Goal: Task Accomplishment & Management: Use online tool/utility

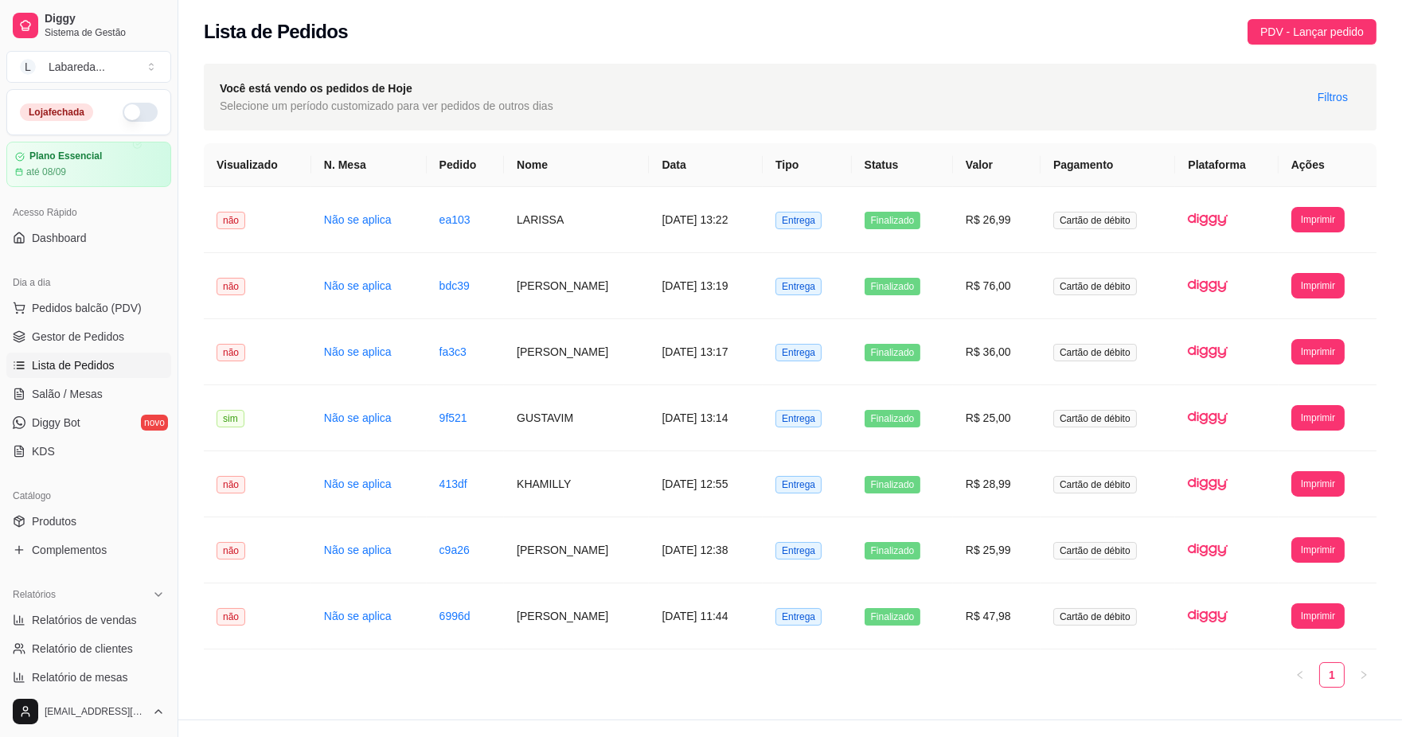
drag, startPoint x: 1237, startPoint y: 68, endPoint x: 1297, endPoint y: 121, distance: 80.6
click at [1253, 105] on div "Você está vendo os pedidos de Hoje Selecione um período customizado para ver pe…" at bounding box center [790, 97] width 1172 height 67
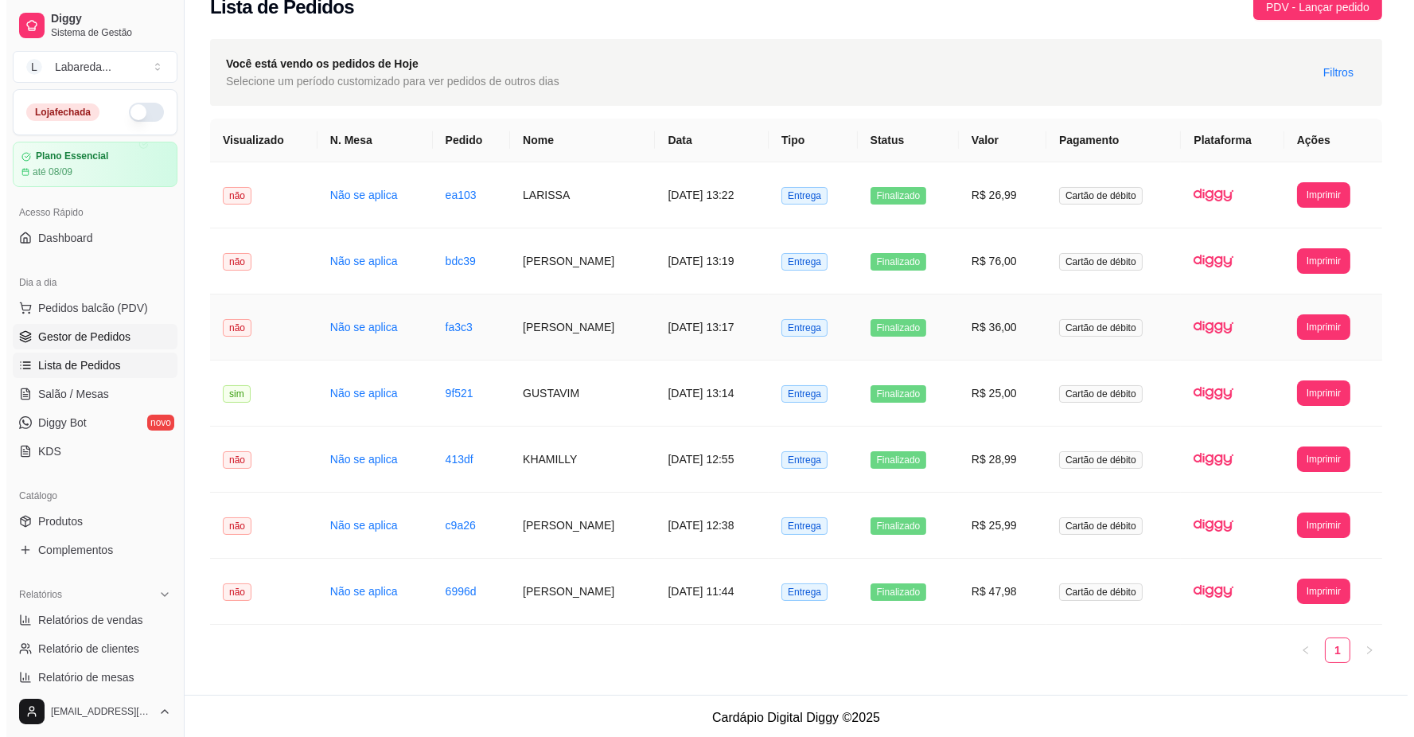
scroll to position [28, 0]
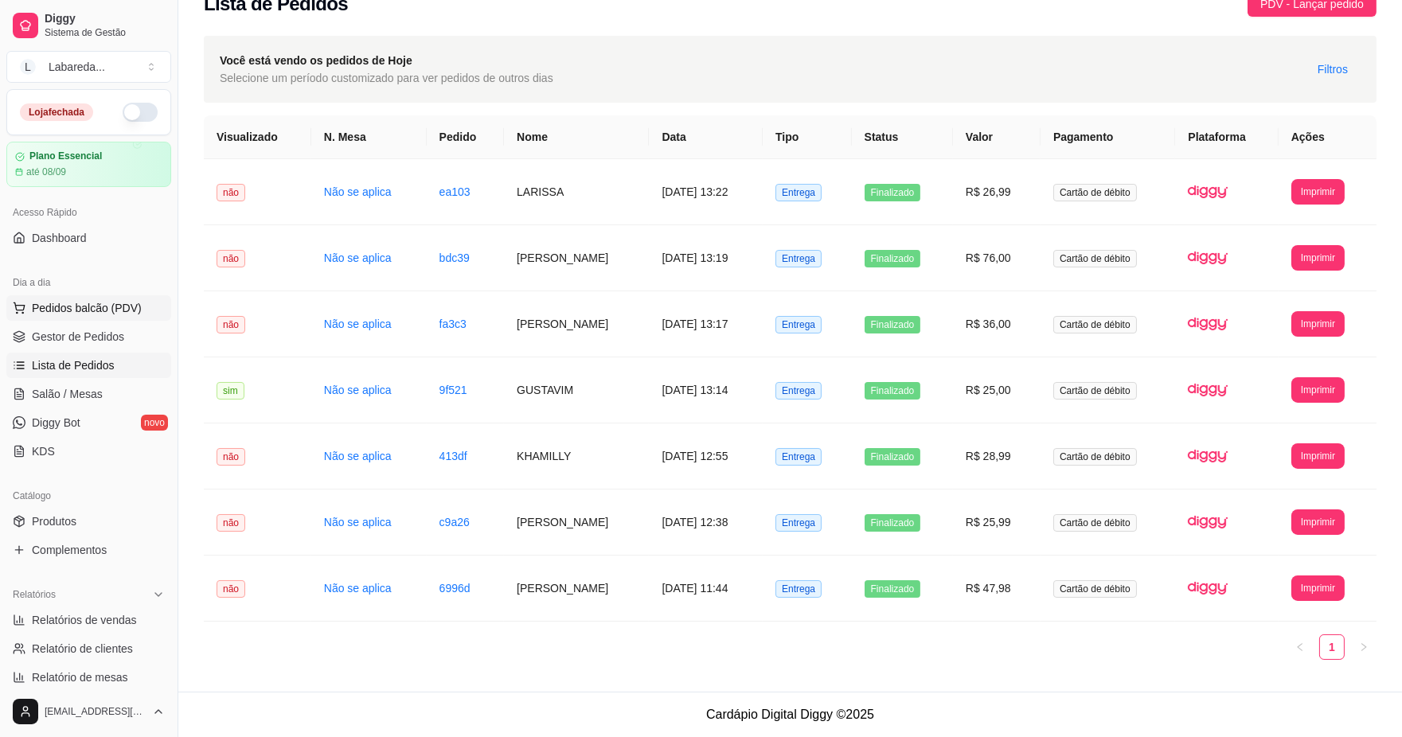
click at [52, 310] on span "Pedidos balcão (PDV)" at bounding box center [87, 308] width 110 height 16
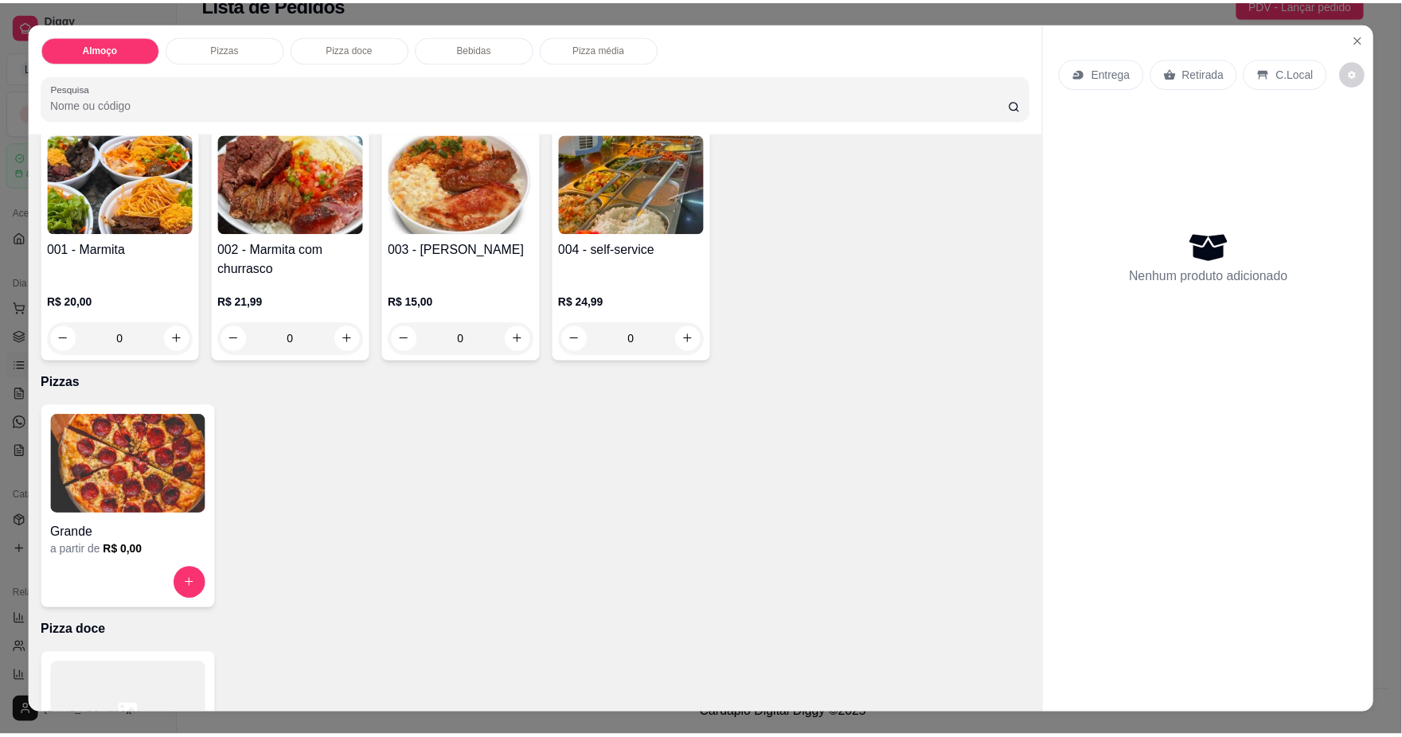
scroll to position [265, 0]
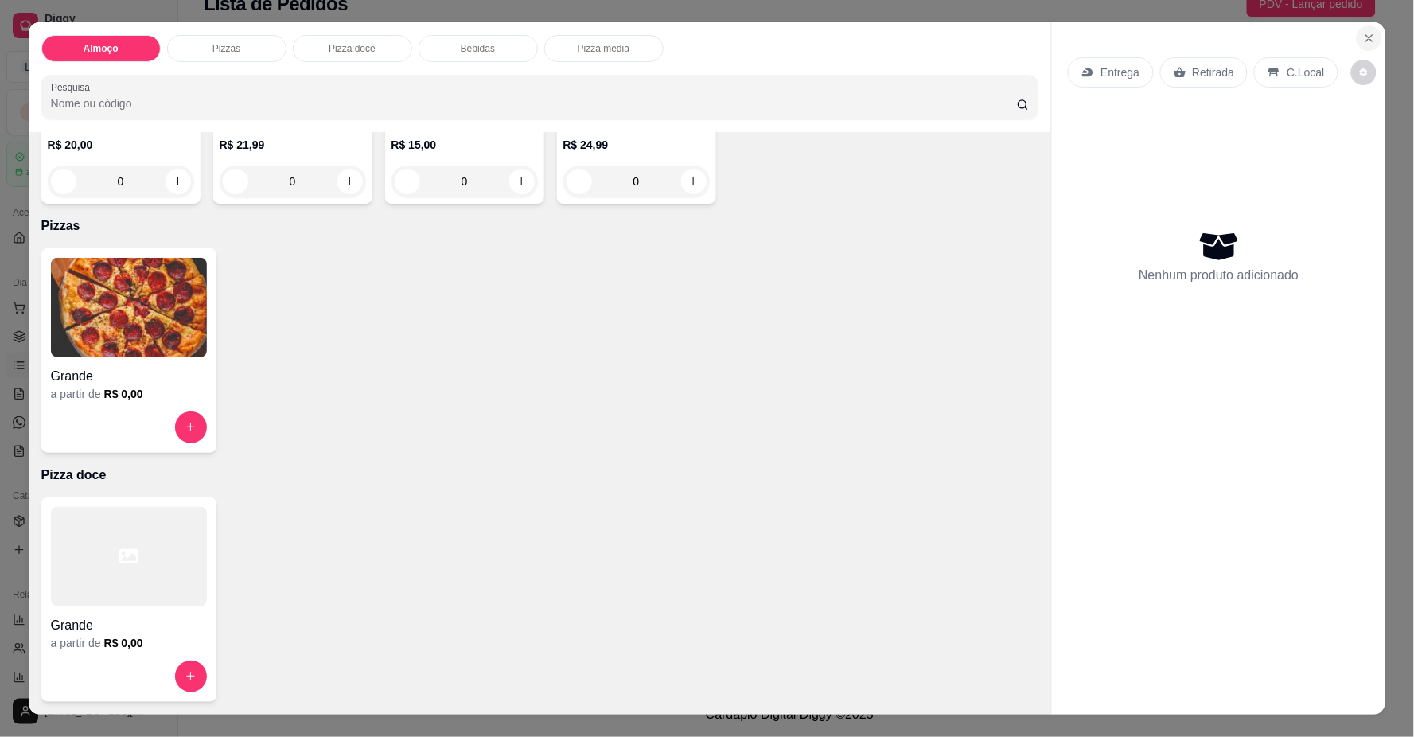
click at [1357, 29] on button "Close" at bounding box center [1369, 37] width 25 height 25
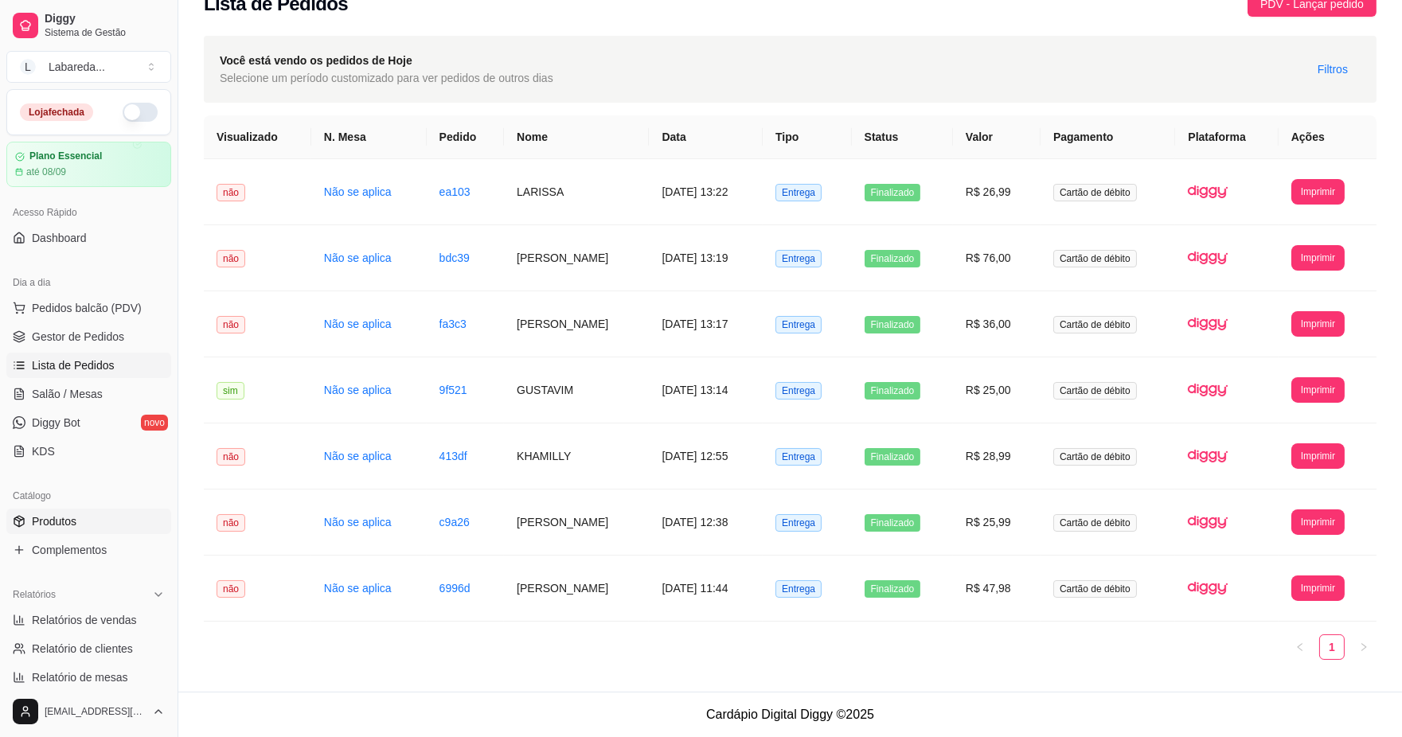
click at [43, 522] on span "Produtos" at bounding box center [54, 521] width 45 height 16
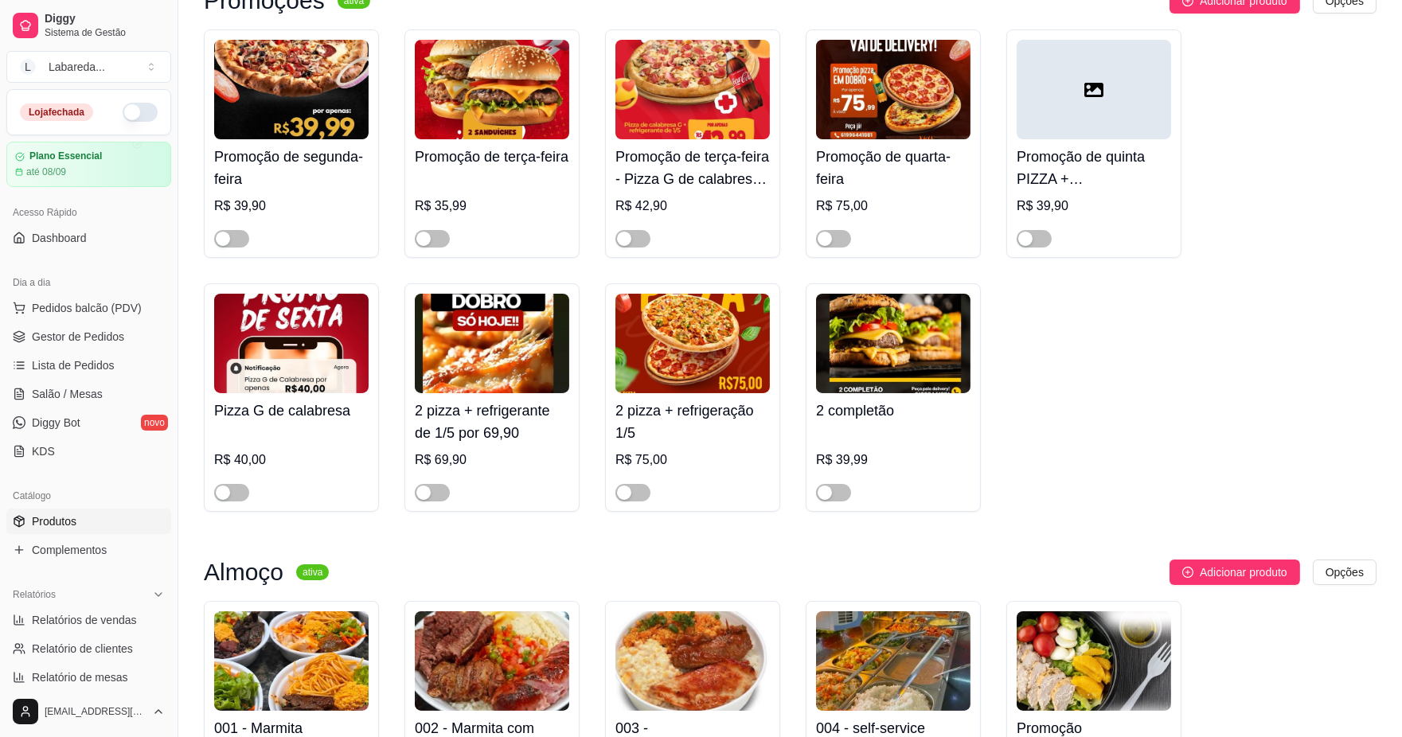
scroll to position [530, 0]
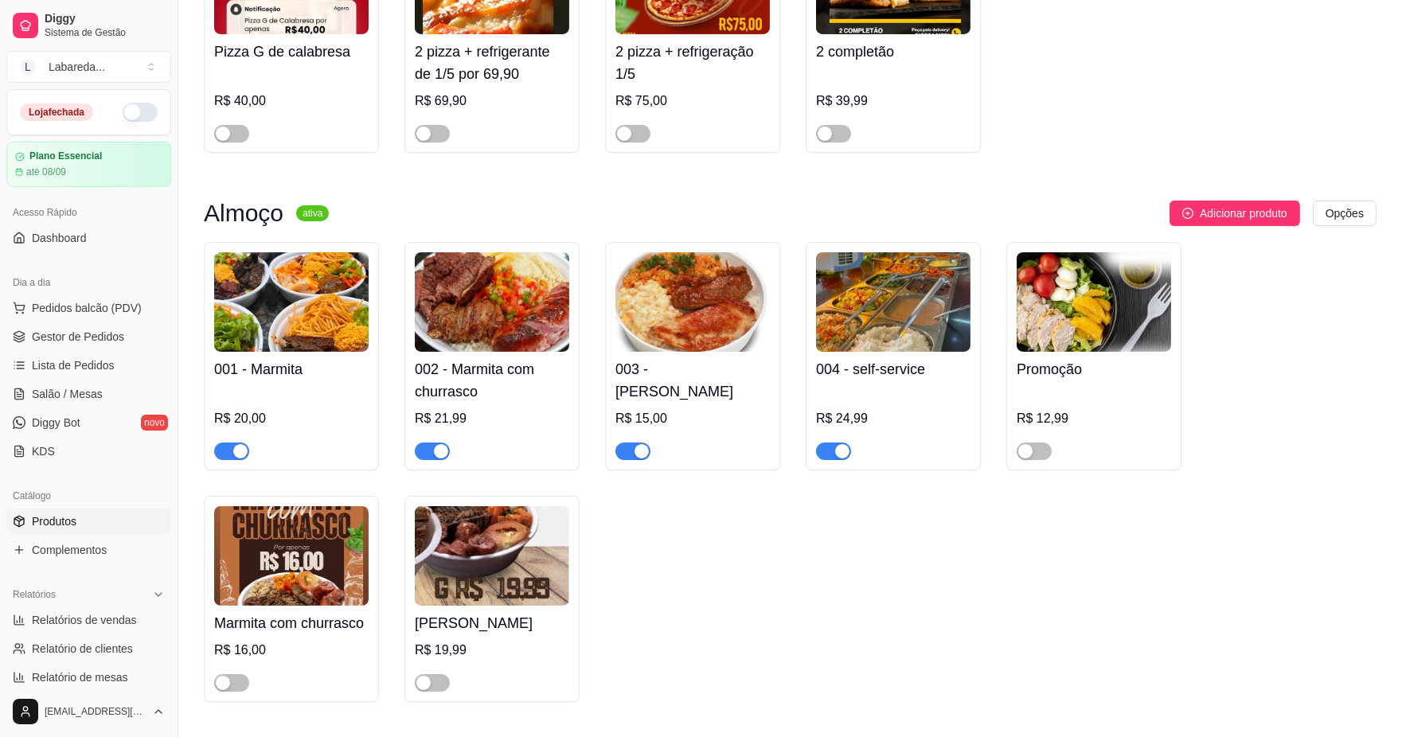
click at [434, 450] on div "button" at bounding box center [441, 451] width 14 height 14
drag, startPoint x: 240, startPoint y: 454, endPoint x: 266, endPoint y: 447, distance: 27.2
click at [266, 447] on div at bounding box center [291, 444] width 154 height 32
click at [835, 448] on div "button" at bounding box center [842, 451] width 14 height 14
click at [631, 448] on span "button" at bounding box center [632, 452] width 35 height 18
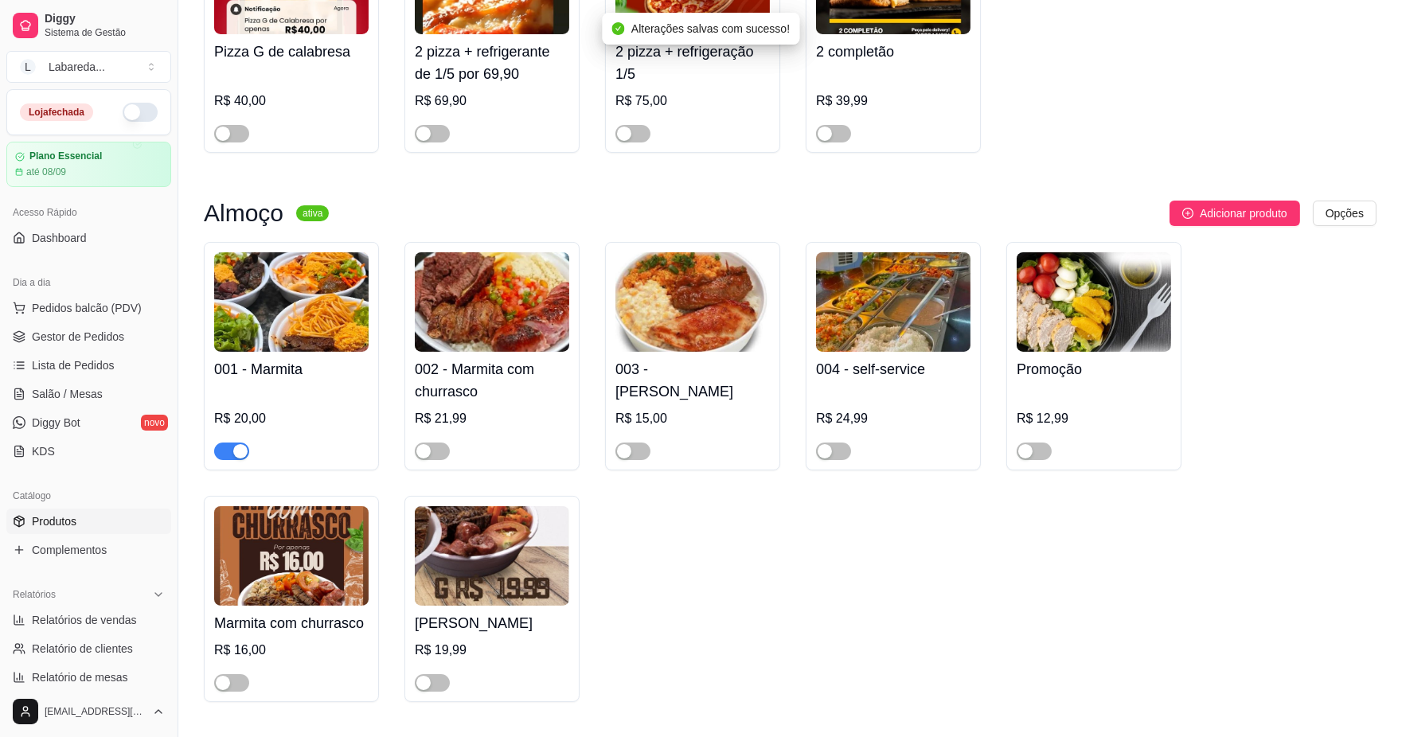
click at [236, 446] on div "button" at bounding box center [240, 451] width 14 height 14
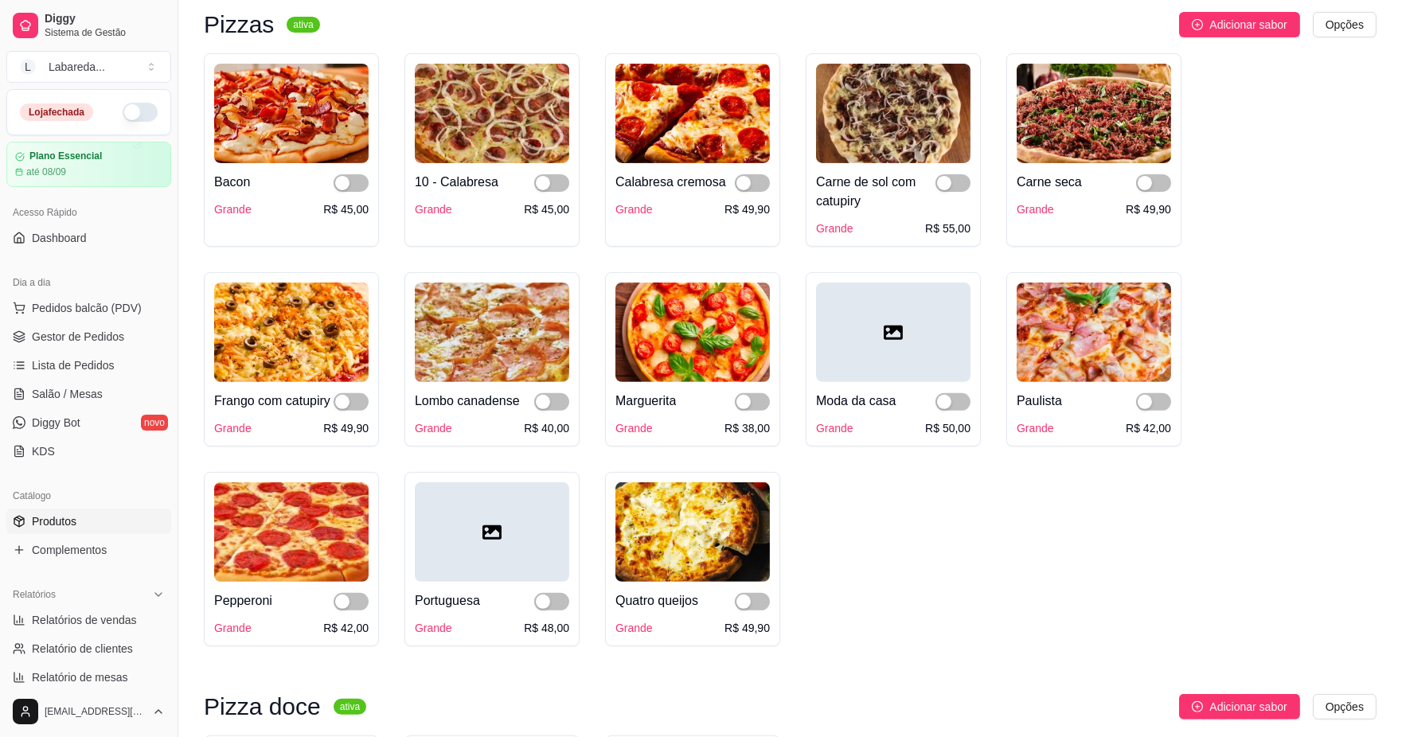
scroll to position [1061, 0]
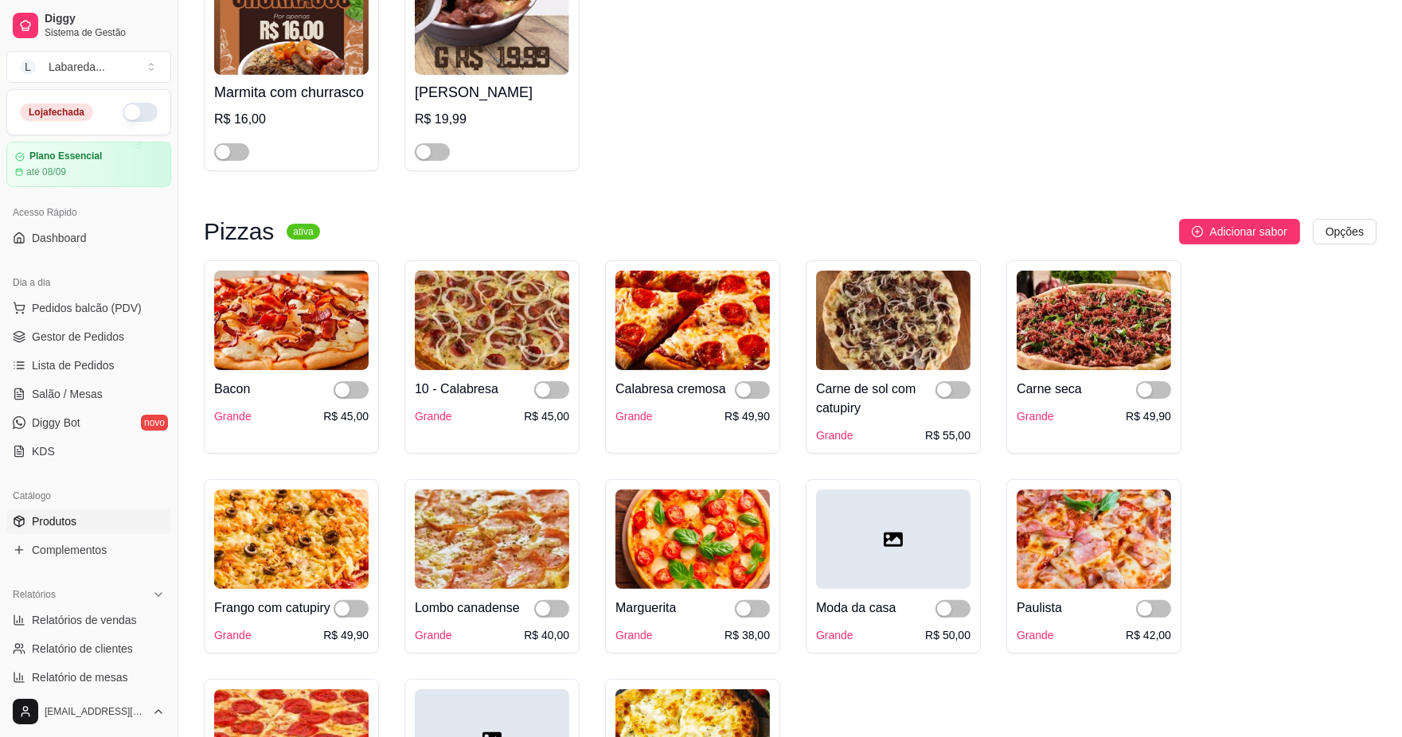
drag, startPoint x: 1142, startPoint y: 392, endPoint x: 1062, endPoint y: 372, distance: 82.6
click at [1142, 390] on div "button" at bounding box center [1144, 390] width 14 height 14
drag, startPoint x: 953, startPoint y: 392, endPoint x: 825, endPoint y: 388, distance: 127.4
click at [953, 392] on span "button" at bounding box center [952, 390] width 35 height 18
drag, startPoint x: 718, startPoint y: 396, endPoint x: 730, endPoint y: 396, distance: 11.9
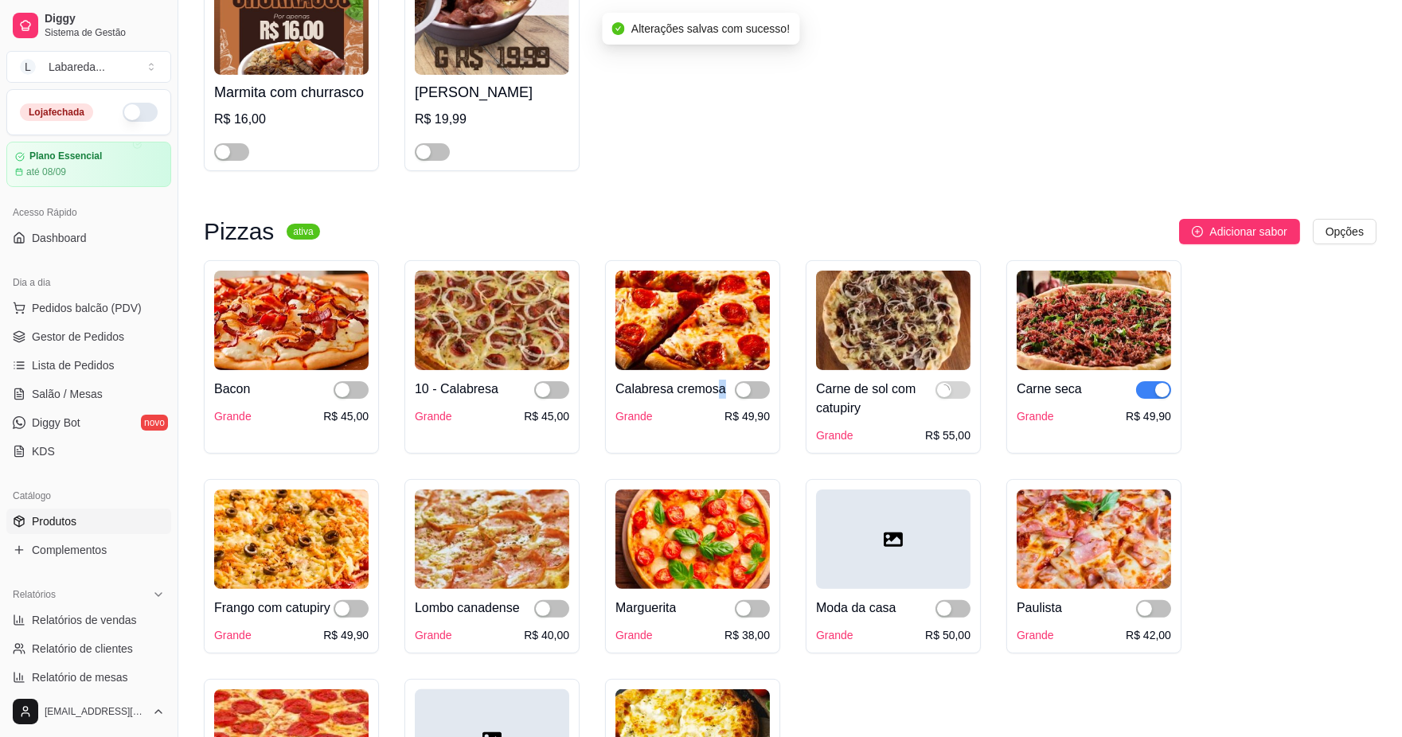
click at [730, 396] on div "Calabresa cremosa" at bounding box center [692, 389] width 154 height 19
drag, startPoint x: 541, startPoint y: 392, endPoint x: 599, endPoint y: 380, distance: 59.3
click at [541, 391] on div "button" at bounding box center [543, 390] width 14 height 14
click at [740, 393] on div "button" at bounding box center [743, 390] width 14 height 14
click at [345, 391] on div "button" at bounding box center [342, 390] width 14 height 14
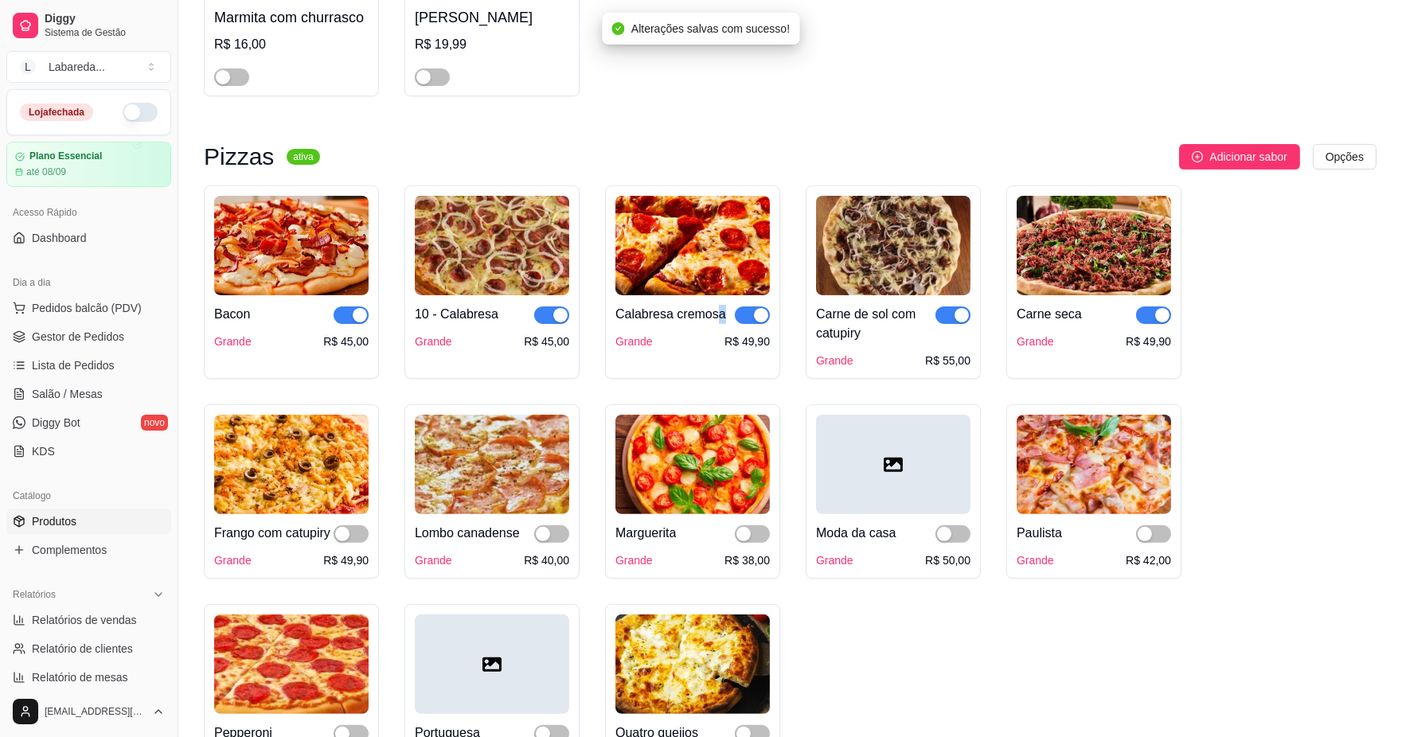
scroll to position [1238, 0]
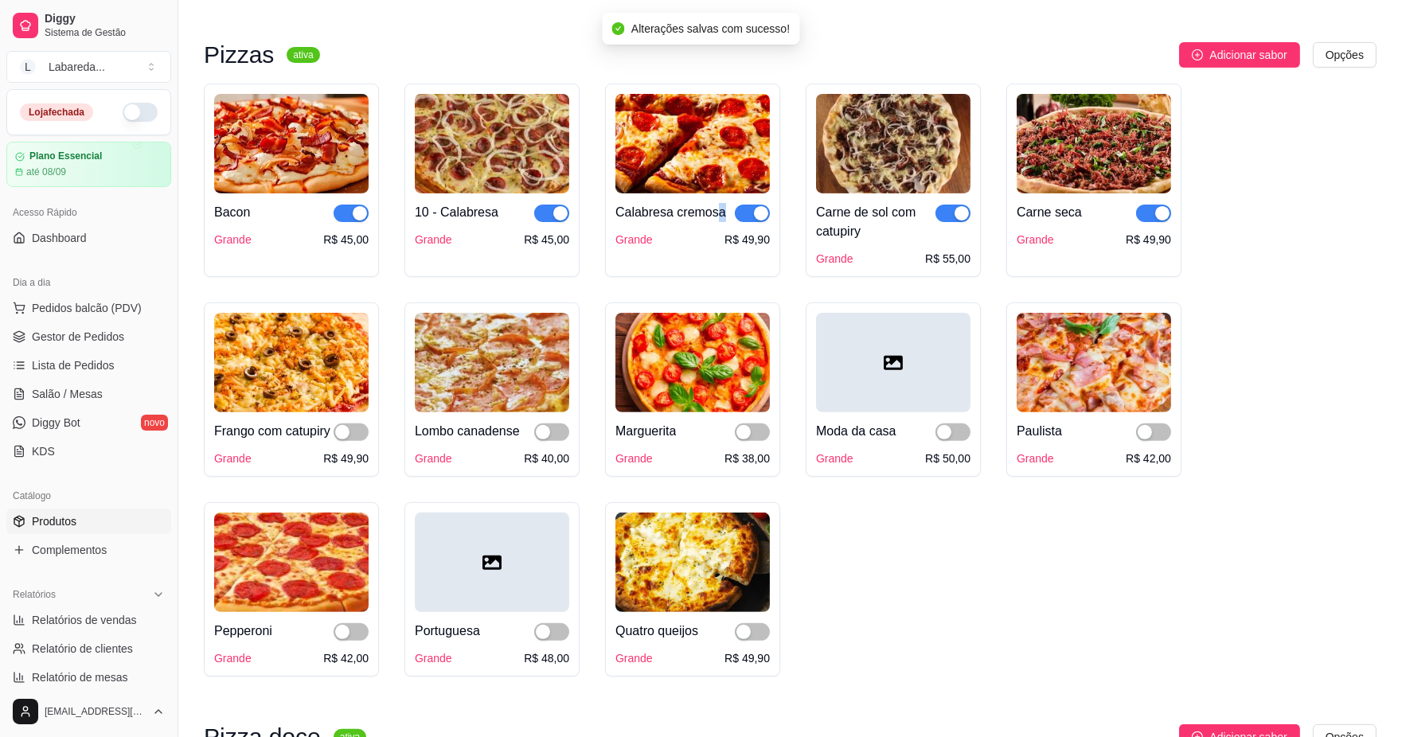
click at [346, 412] on img at bounding box center [291, 362] width 154 height 99
click at [348, 441] on div at bounding box center [350, 431] width 35 height 19
click at [348, 439] on div "button" at bounding box center [342, 432] width 14 height 14
click at [540, 441] on span "button" at bounding box center [551, 432] width 35 height 18
drag, startPoint x: 747, startPoint y: 433, endPoint x: 772, endPoint y: 443, distance: 27.5
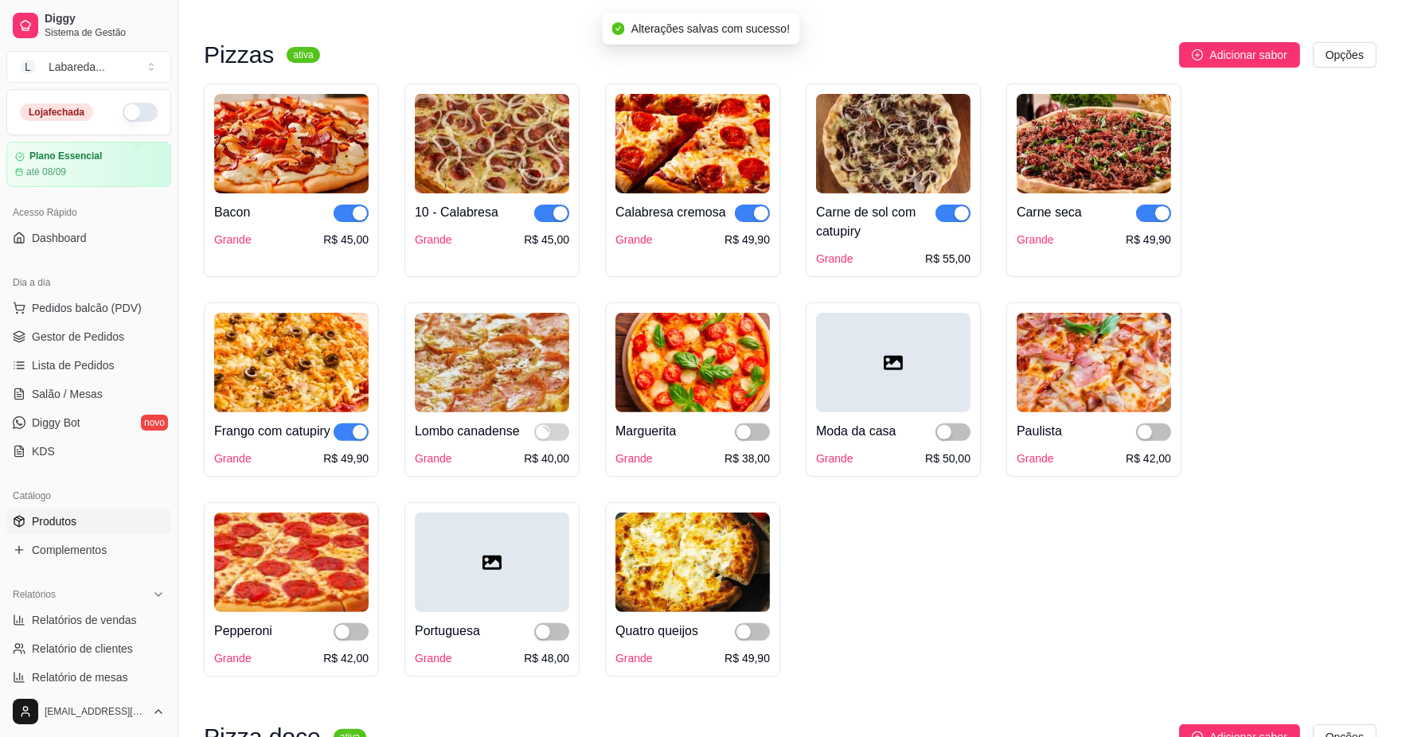
click at [748, 433] on div "button" at bounding box center [743, 432] width 14 height 14
click at [945, 439] on div "button" at bounding box center [944, 432] width 14 height 14
click at [1152, 427] on span "button" at bounding box center [1153, 432] width 35 height 18
click at [743, 639] on div "button" at bounding box center [743, 632] width 14 height 14
drag, startPoint x: 537, startPoint y: 651, endPoint x: 387, endPoint y: 634, distance: 151.4
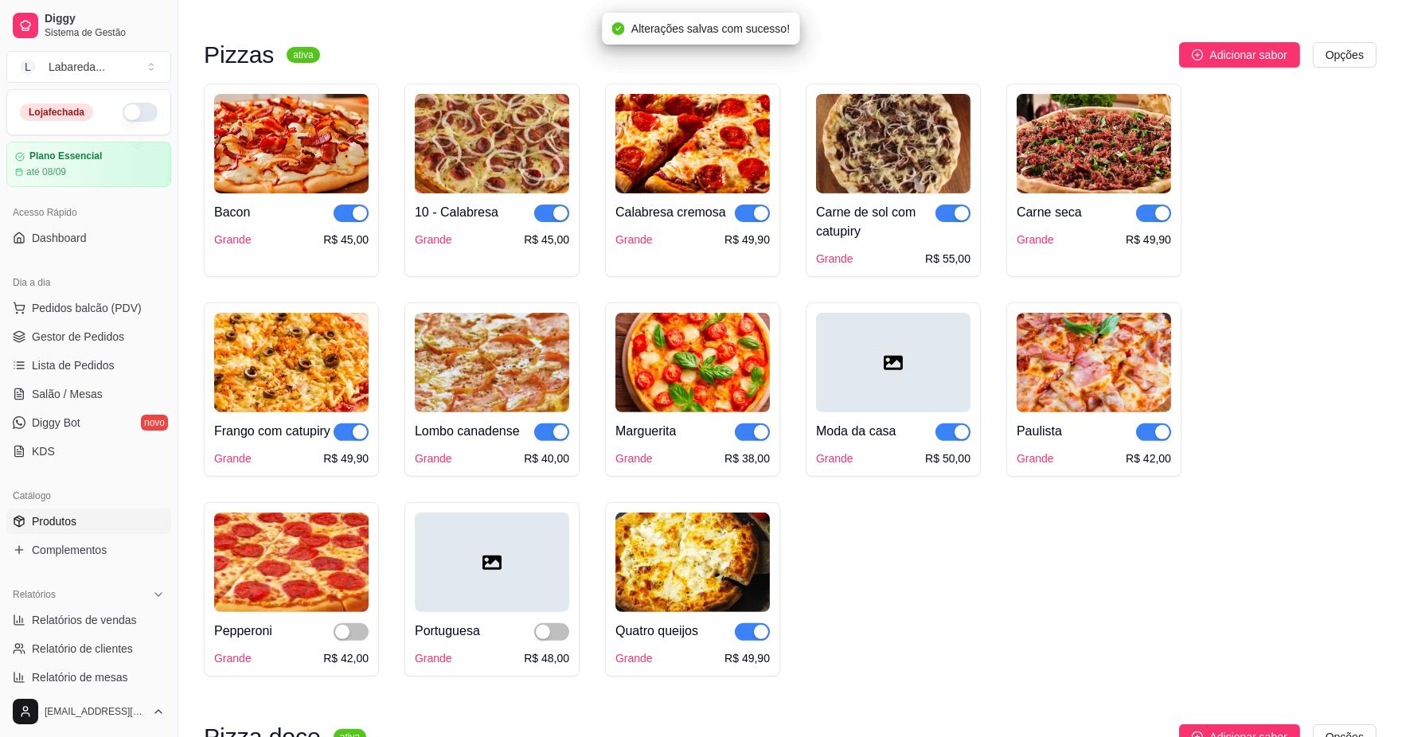
click at [536, 639] on div "button" at bounding box center [543, 632] width 14 height 14
click at [341, 639] on div "button" at bounding box center [342, 632] width 14 height 14
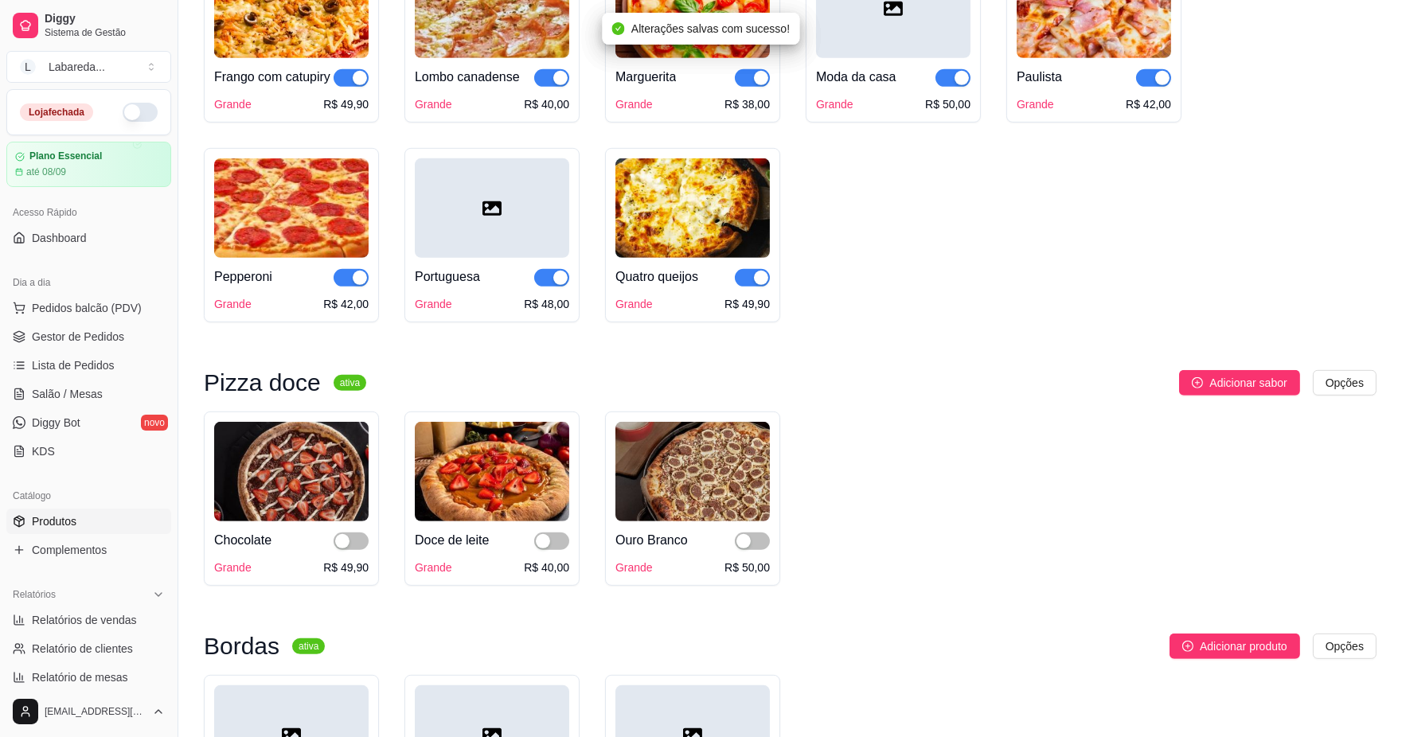
click at [329, 550] on div "Chocolate" at bounding box center [291, 540] width 154 height 19
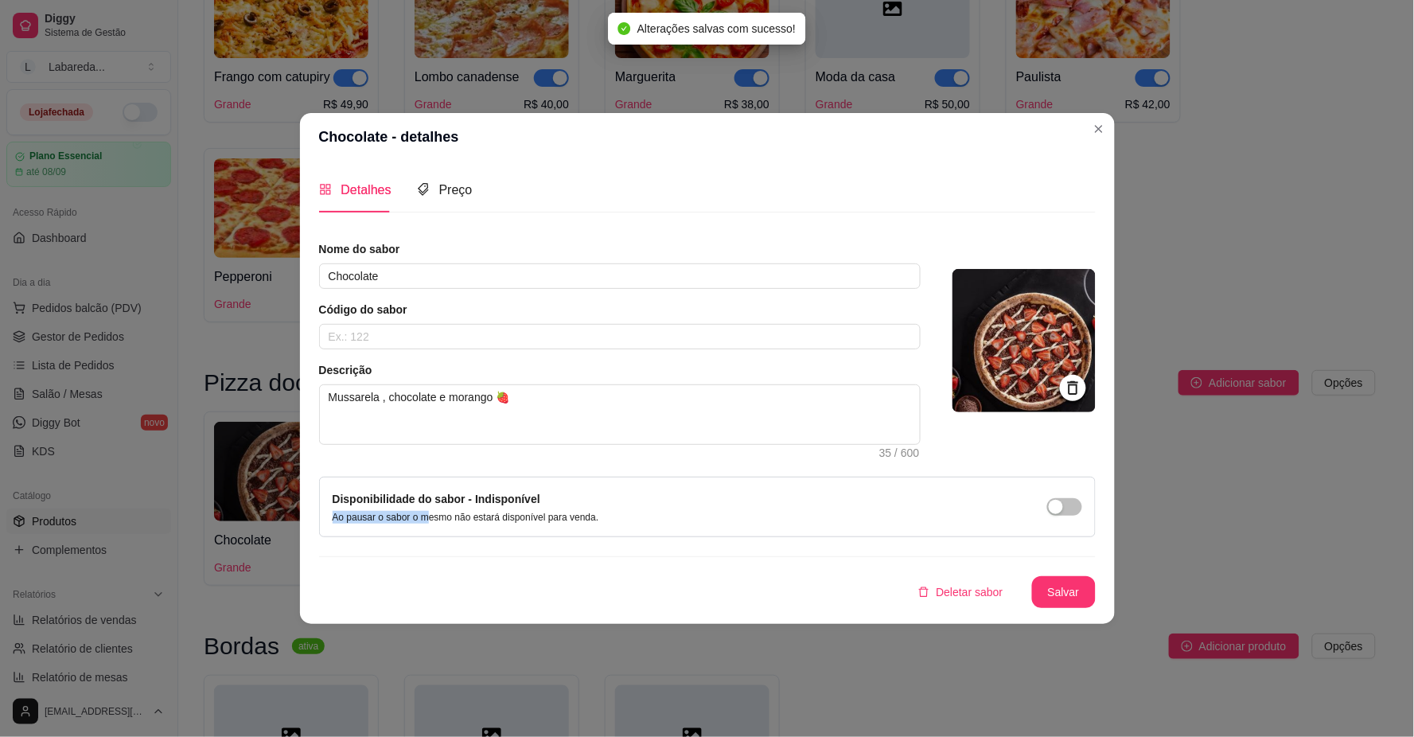
drag, startPoint x: 422, startPoint y: 536, endPoint x: 266, endPoint y: 517, distance: 157.1
click at [267, 517] on div "Chocolate - detalhes Detalhes Preço Nome do sabor Chocolate Código do sabor Des…" at bounding box center [707, 368] width 1414 height 737
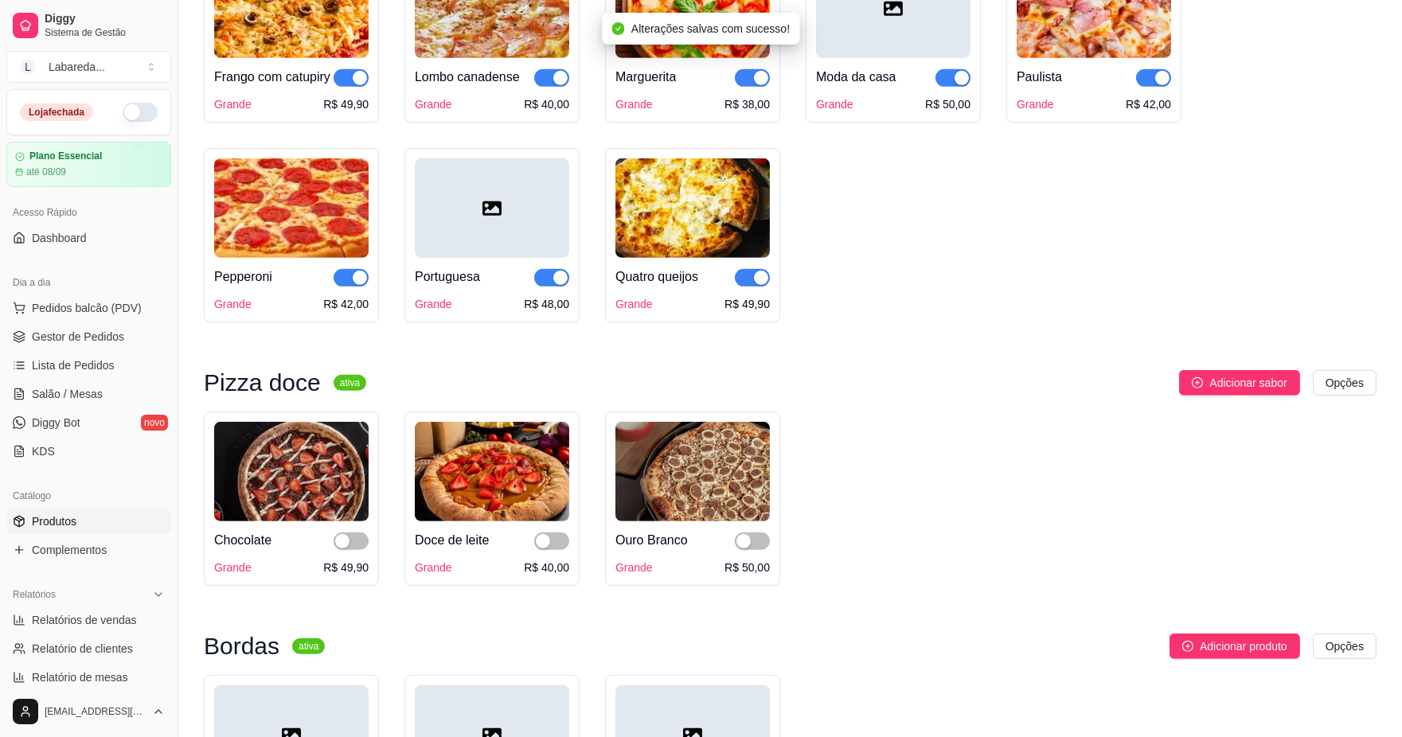
click at [274, 513] on img at bounding box center [291, 471] width 154 height 99
click at [355, 550] on span "button" at bounding box center [350, 541] width 35 height 18
drag, startPoint x: 544, startPoint y: 567, endPoint x: 630, endPoint y: 582, distance: 88.1
click at [544, 548] on div "button" at bounding box center [543, 541] width 14 height 14
click at [751, 550] on span "button" at bounding box center [752, 541] width 35 height 18
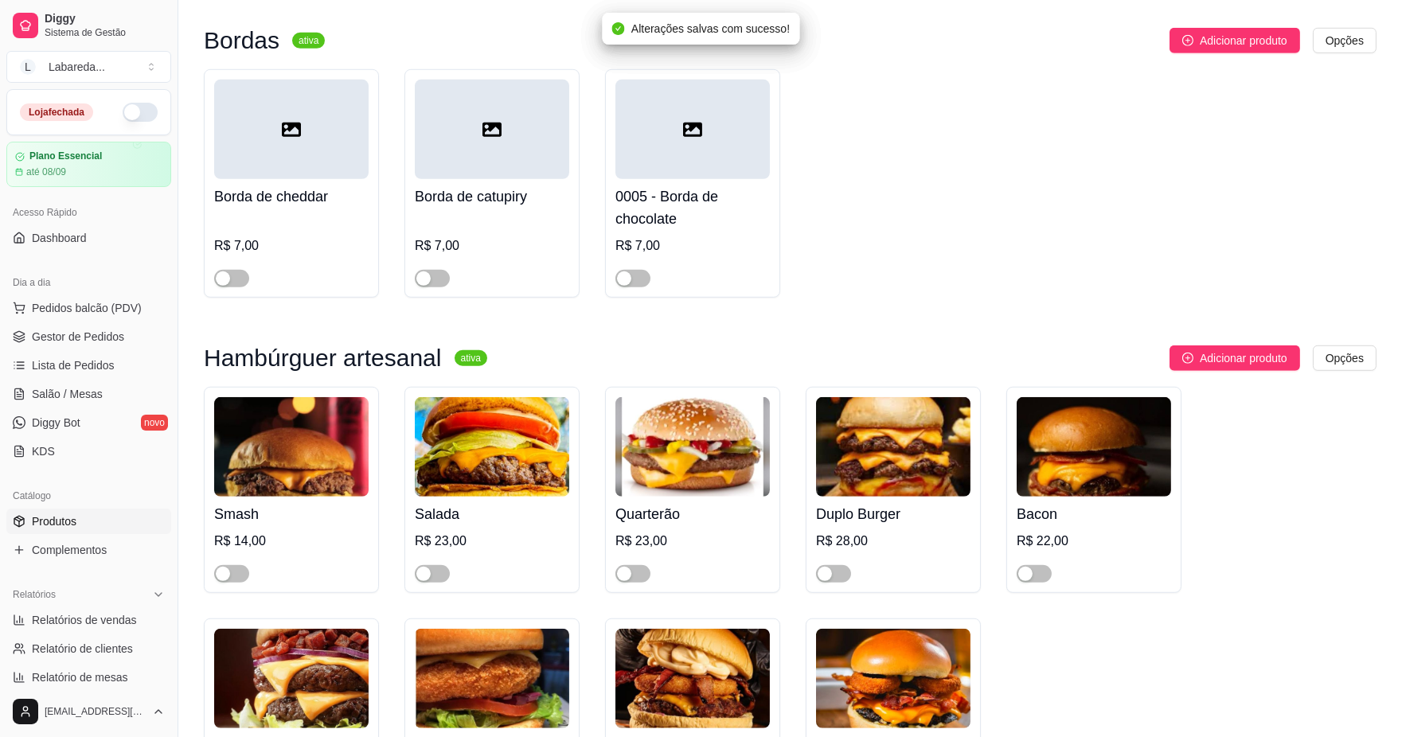
scroll to position [2210, 0]
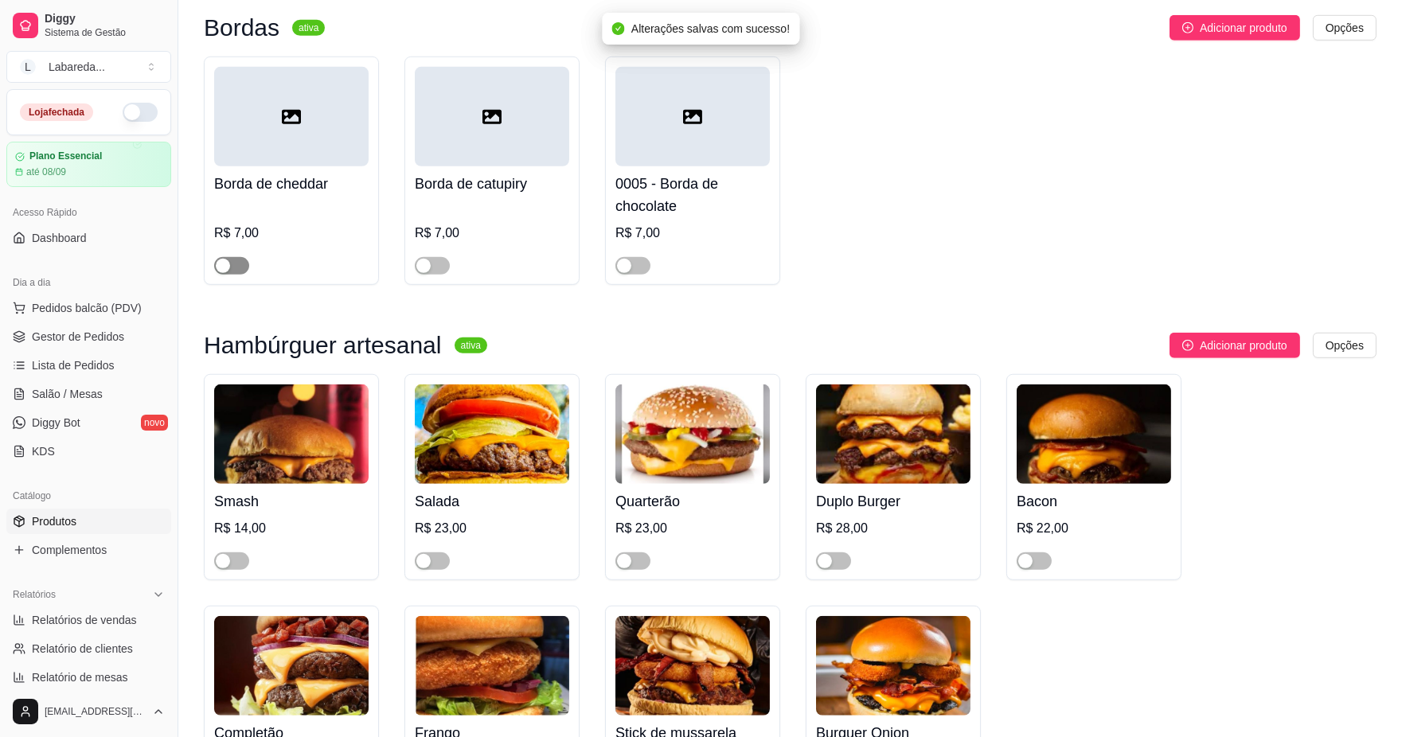
click at [223, 273] on div "button" at bounding box center [223, 266] width 14 height 14
click at [424, 275] on span "button" at bounding box center [432, 266] width 35 height 18
click at [423, 568] on div "button" at bounding box center [423, 561] width 14 height 14
click at [231, 570] on button "button" at bounding box center [231, 561] width 35 height 18
click at [633, 570] on span "button" at bounding box center [632, 561] width 35 height 18
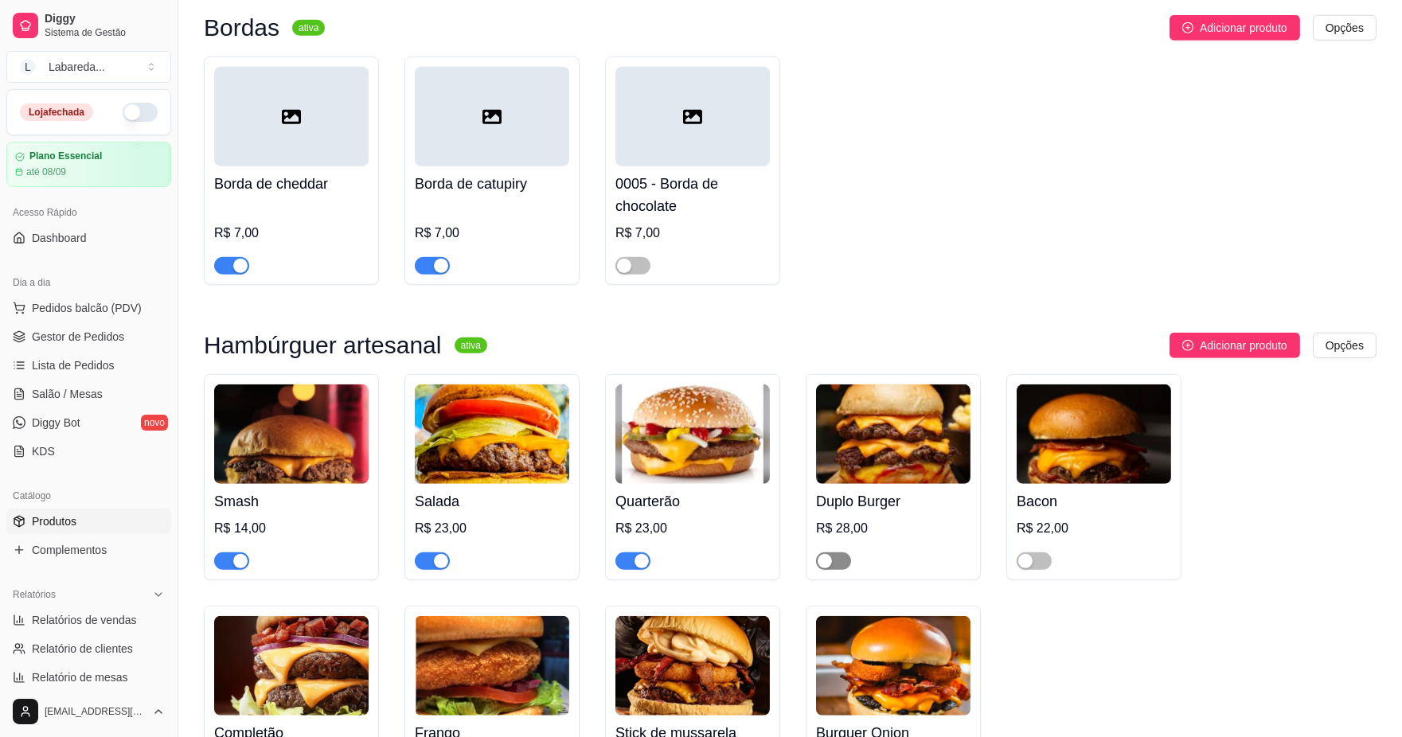
click at [823, 568] on div "button" at bounding box center [824, 561] width 14 height 14
click at [1029, 568] on div "button" at bounding box center [1025, 561] width 14 height 14
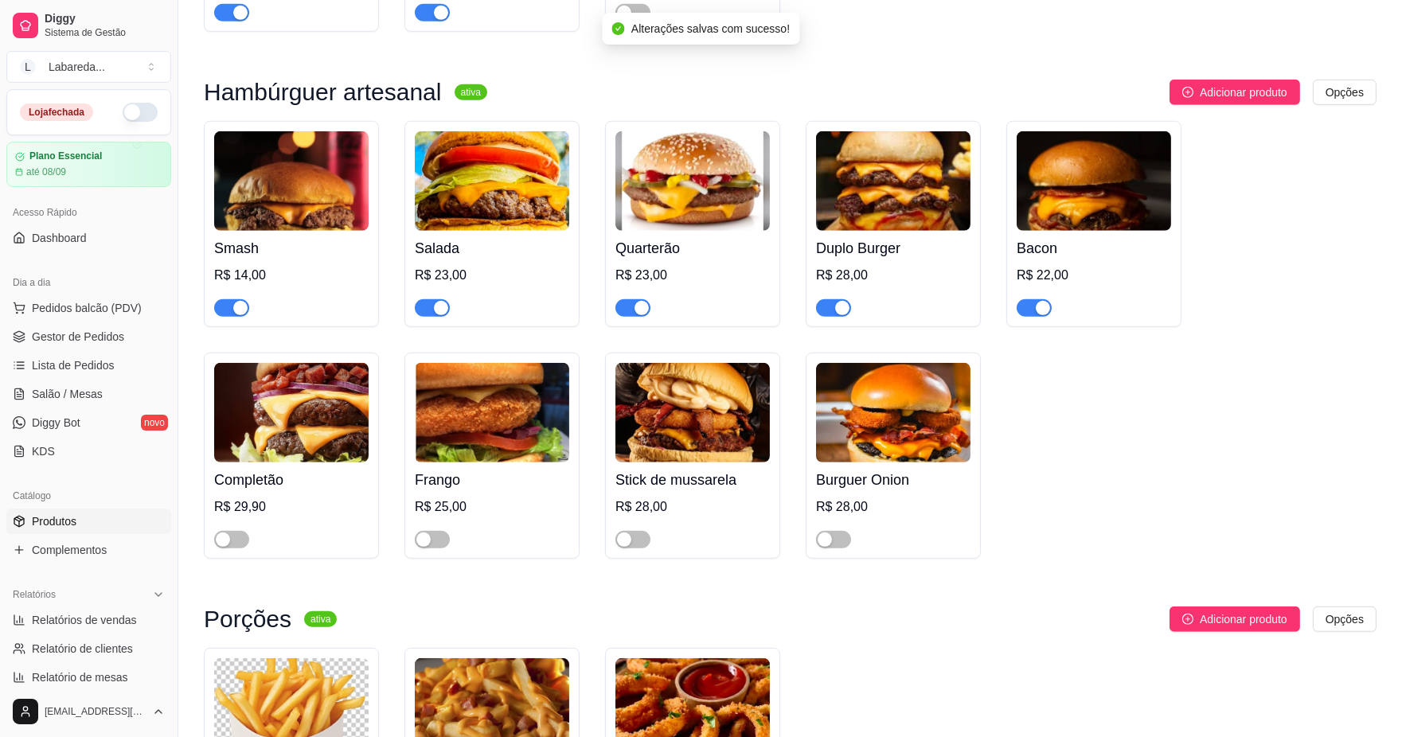
scroll to position [2476, 0]
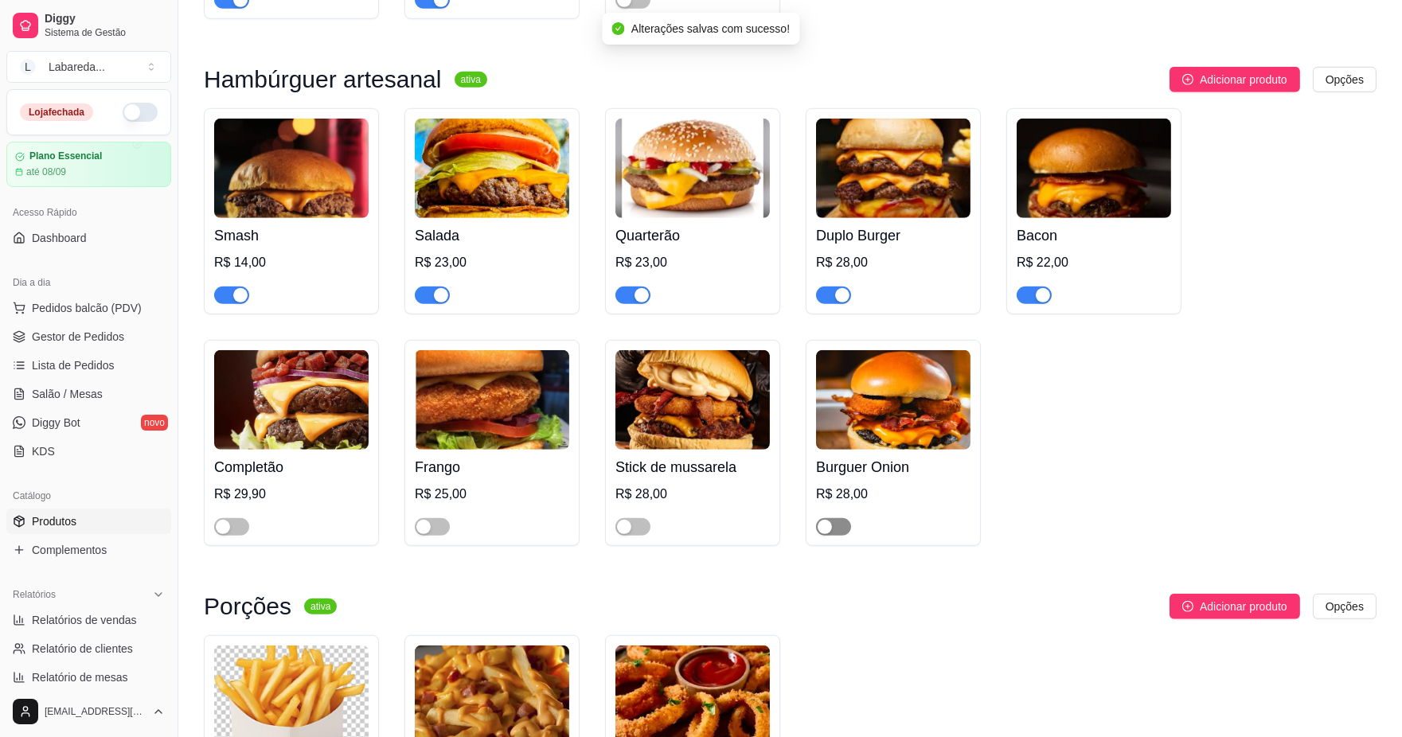
click at [825, 534] on div "button" at bounding box center [824, 527] width 14 height 14
click at [627, 536] on span "button" at bounding box center [632, 527] width 35 height 18
click at [430, 534] on div "button" at bounding box center [423, 527] width 14 height 14
click at [232, 536] on button "button" at bounding box center [231, 527] width 35 height 18
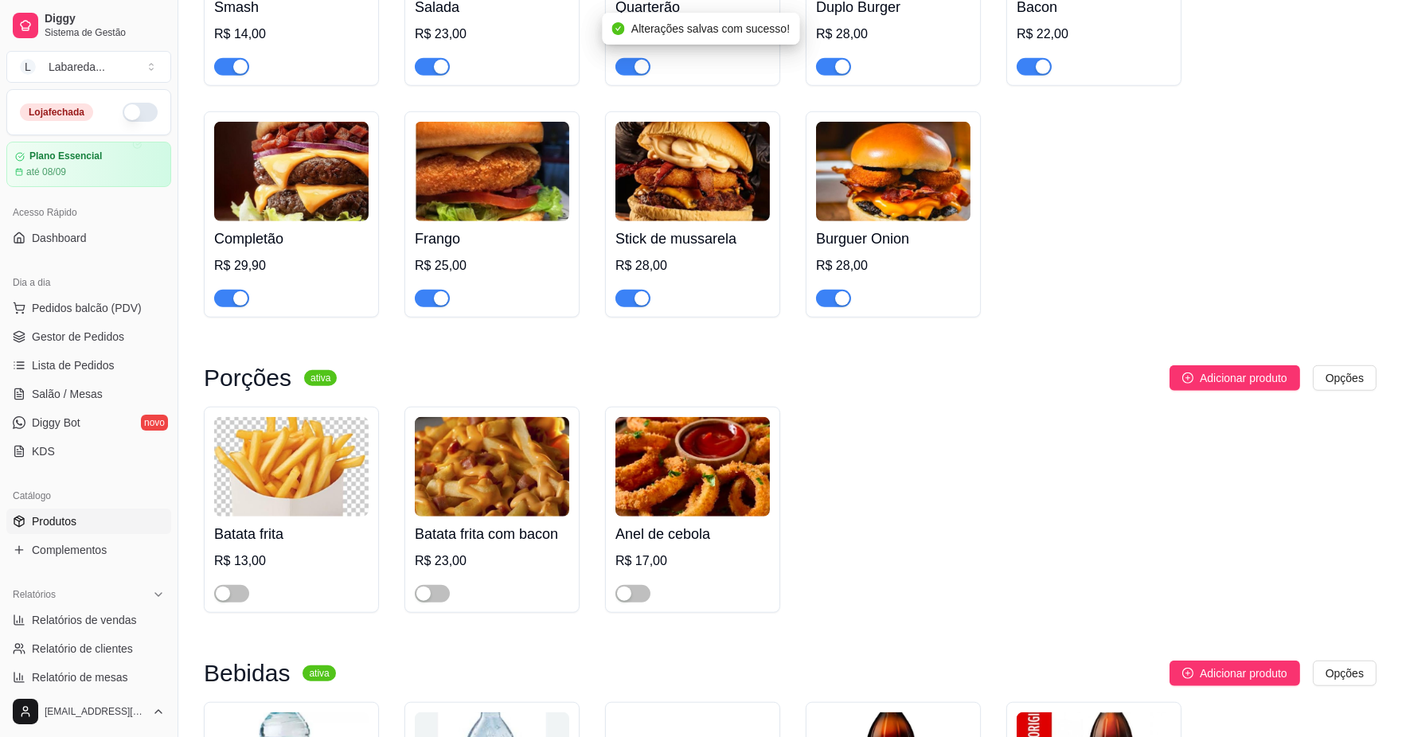
scroll to position [2741, 0]
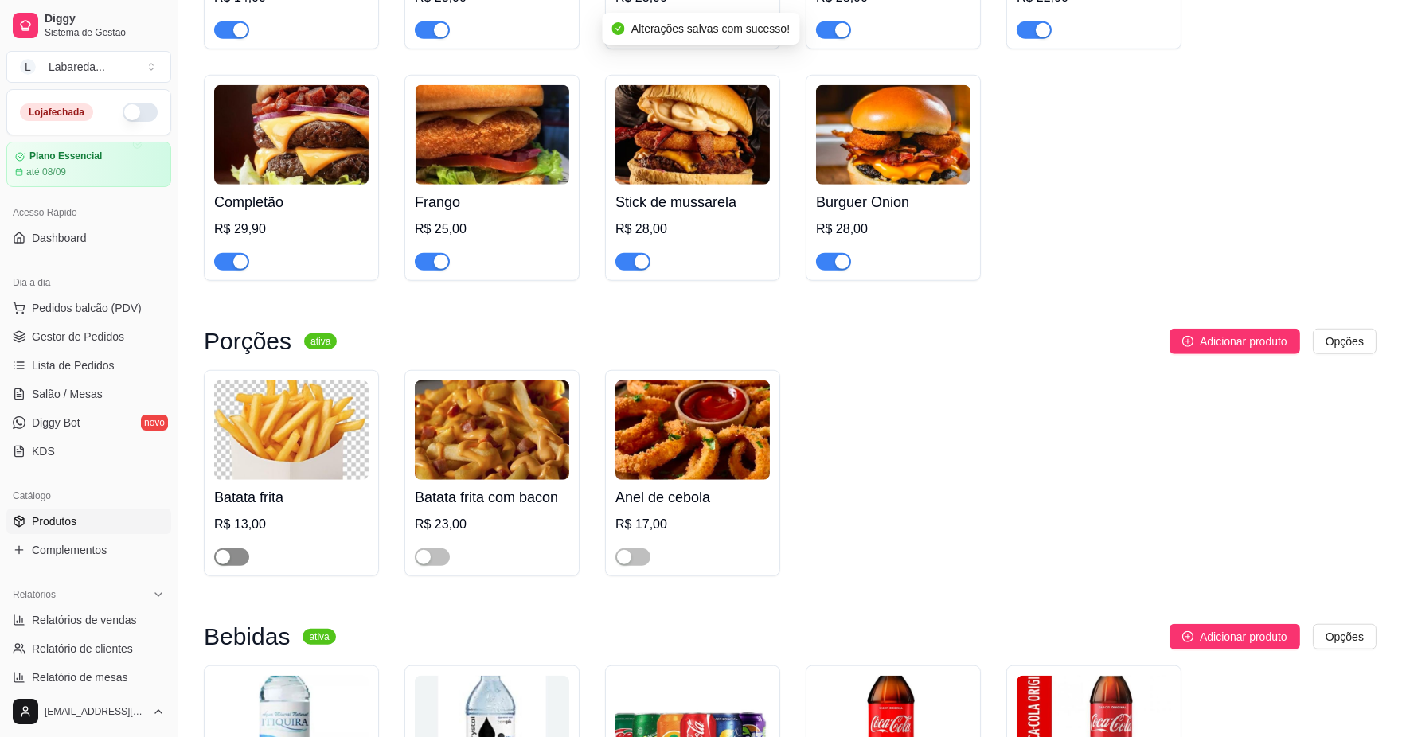
click at [227, 564] on div "button" at bounding box center [223, 557] width 14 height 14
click at [431, 566] on span "button" at bounding box center [432, 557] width 35 height 18
click at [626, 564] on div "button" at bounding box center [624, 557] width 14 height 14
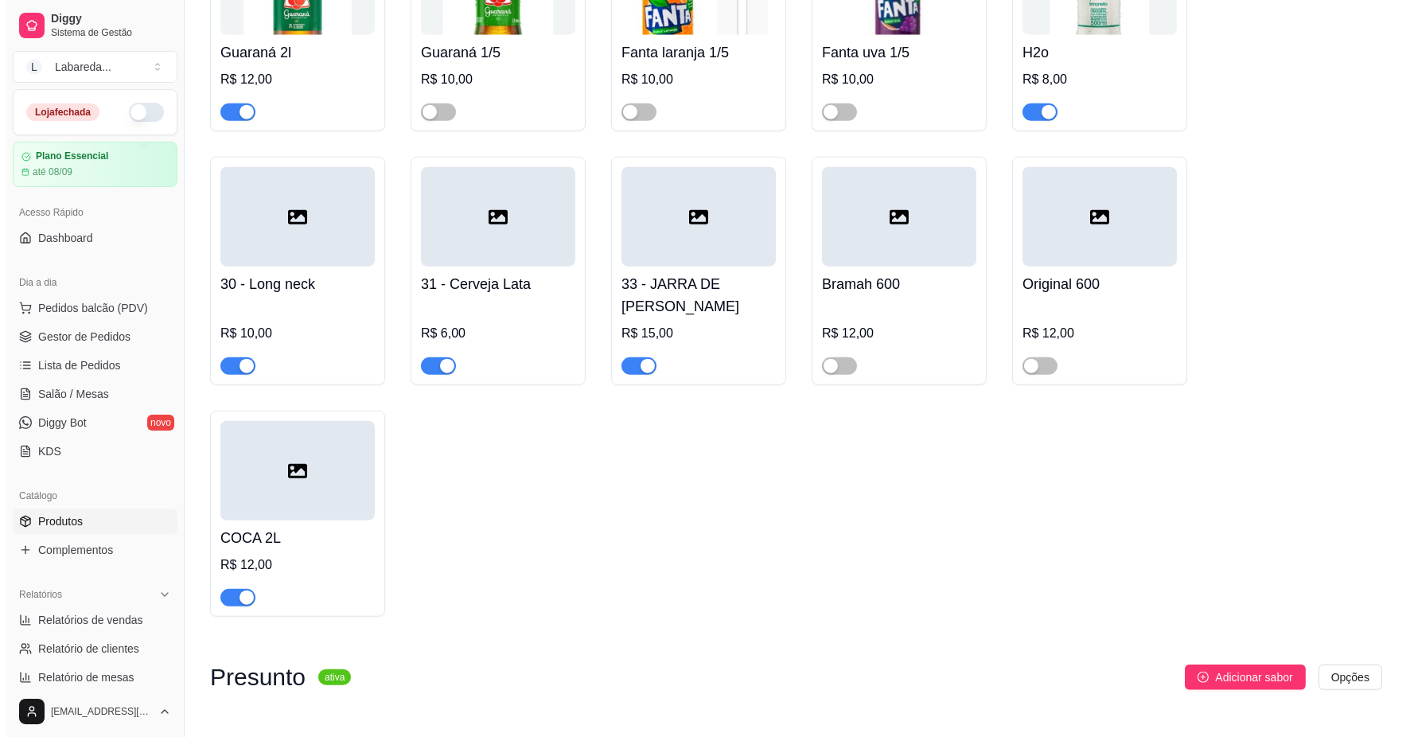
scroll to position [3890, 0]
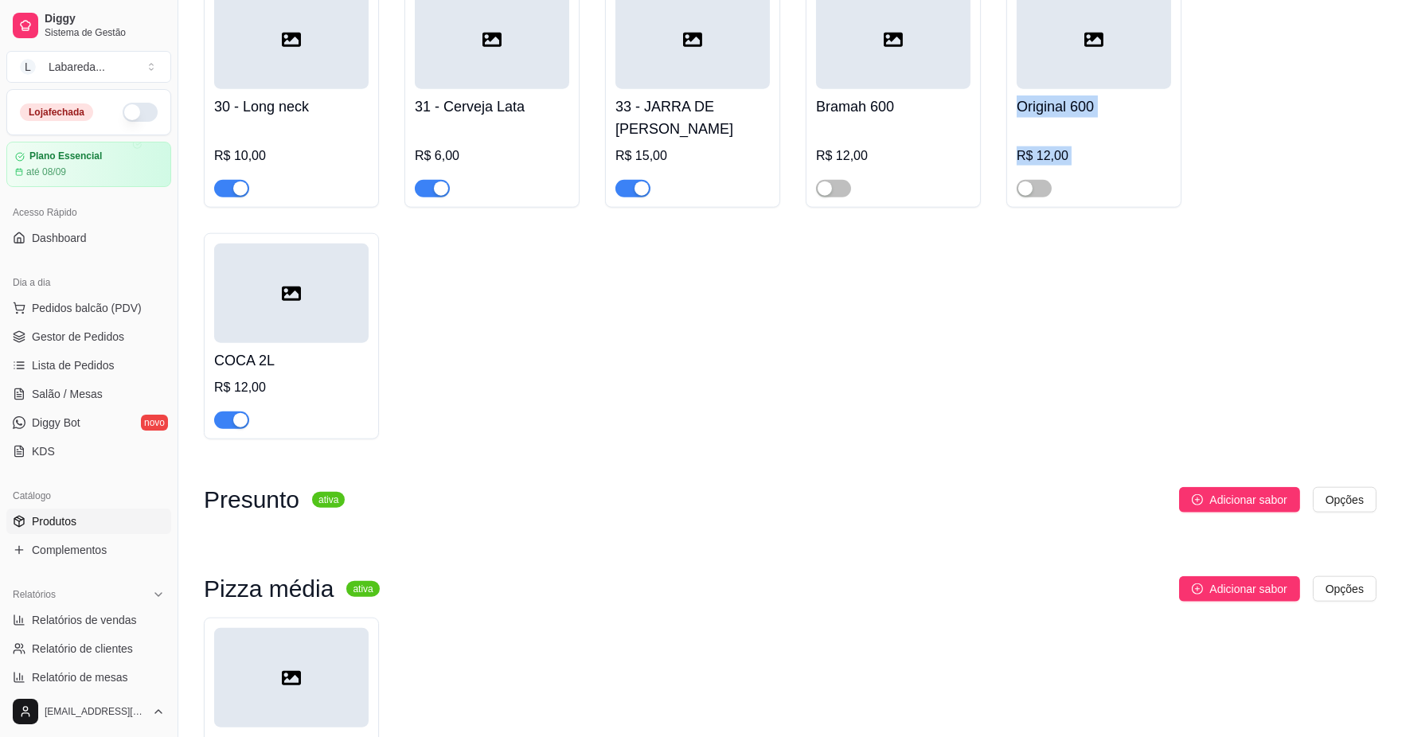
drag, startPoint x: 284, startPoint y: 329, endPoint x: 1159, endPoint y: 86, distance: 907.9
drag, startPoint x: 1158, startPoint y: 92, endPoint x: 1156, endPoint y: 103, distance: 11.4
click at [1156, 89] on div at bounding box center [1093, 39] width 154 height 99
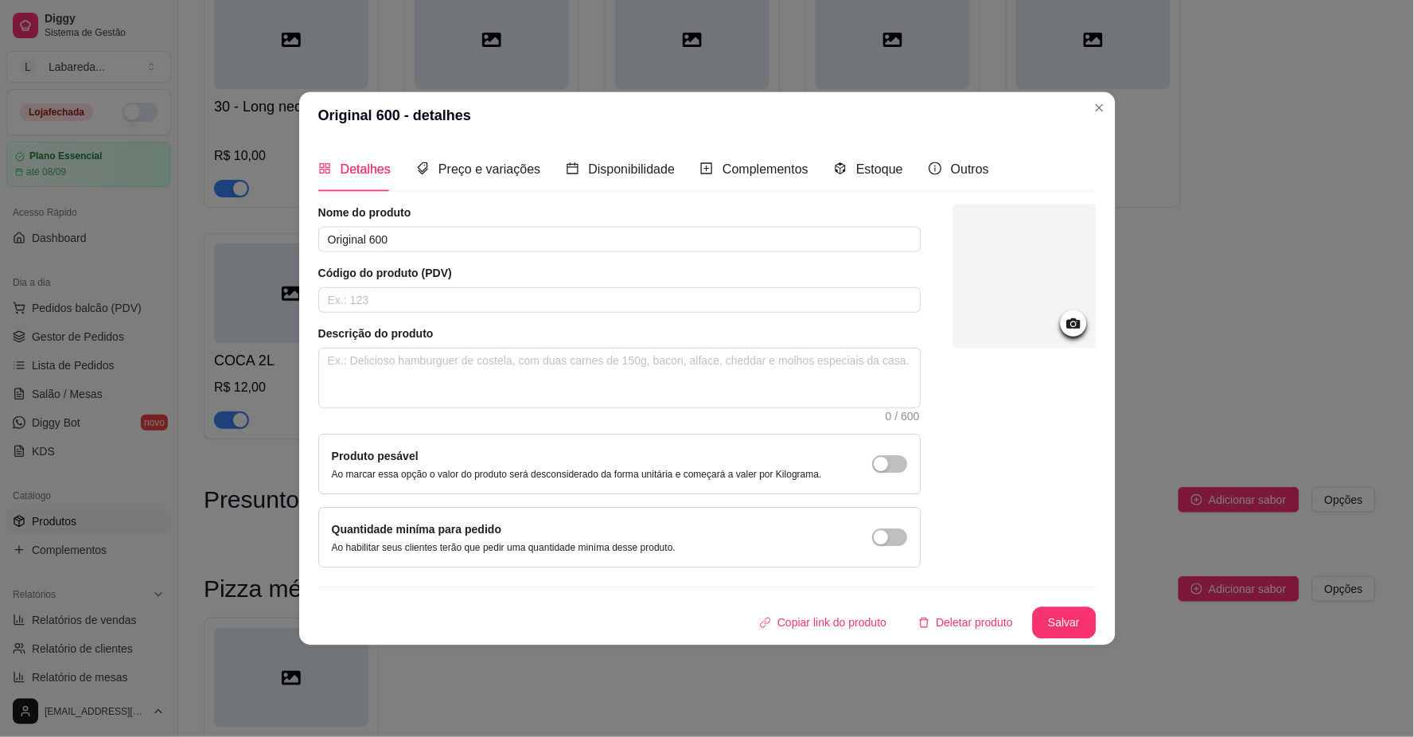
click at [1006, 414] on div at bounding box center [1024, 387] width 143 height 364
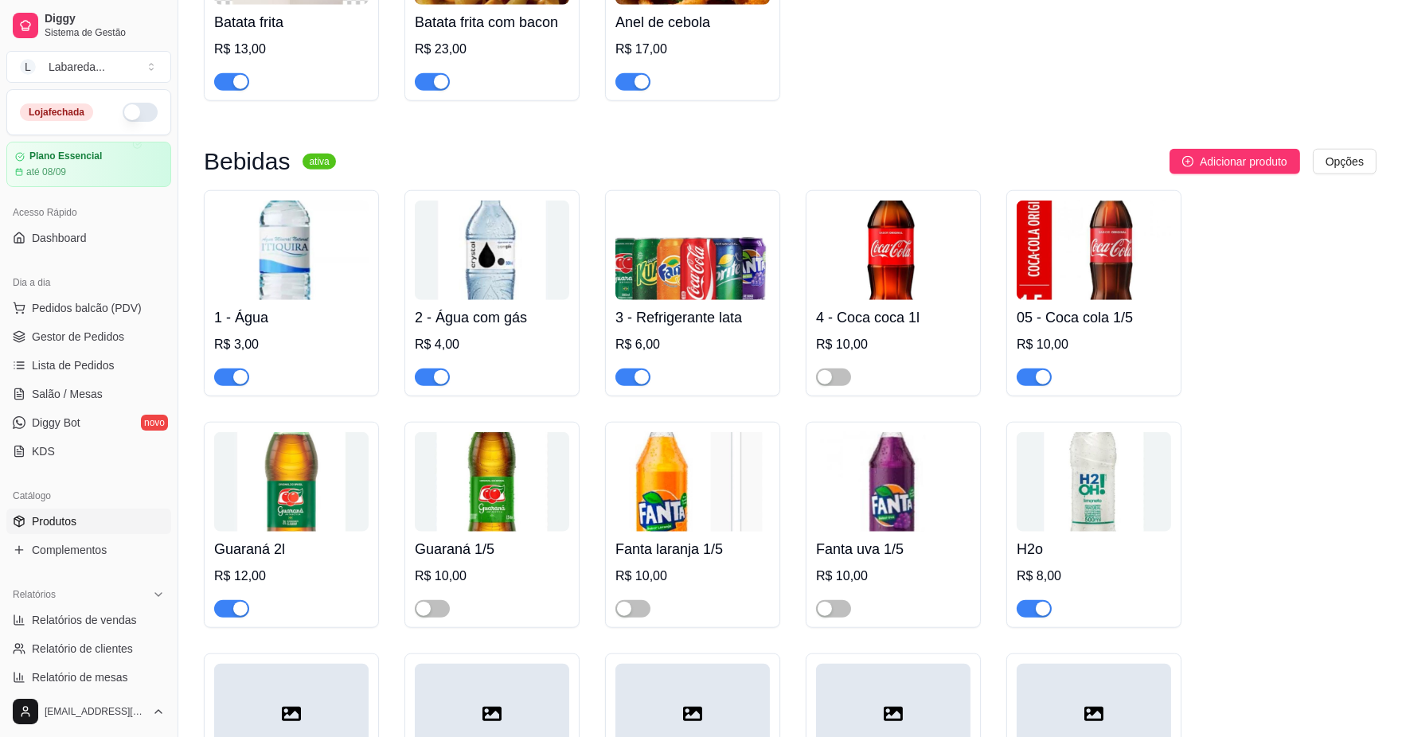
scroll to position [3186, 0]
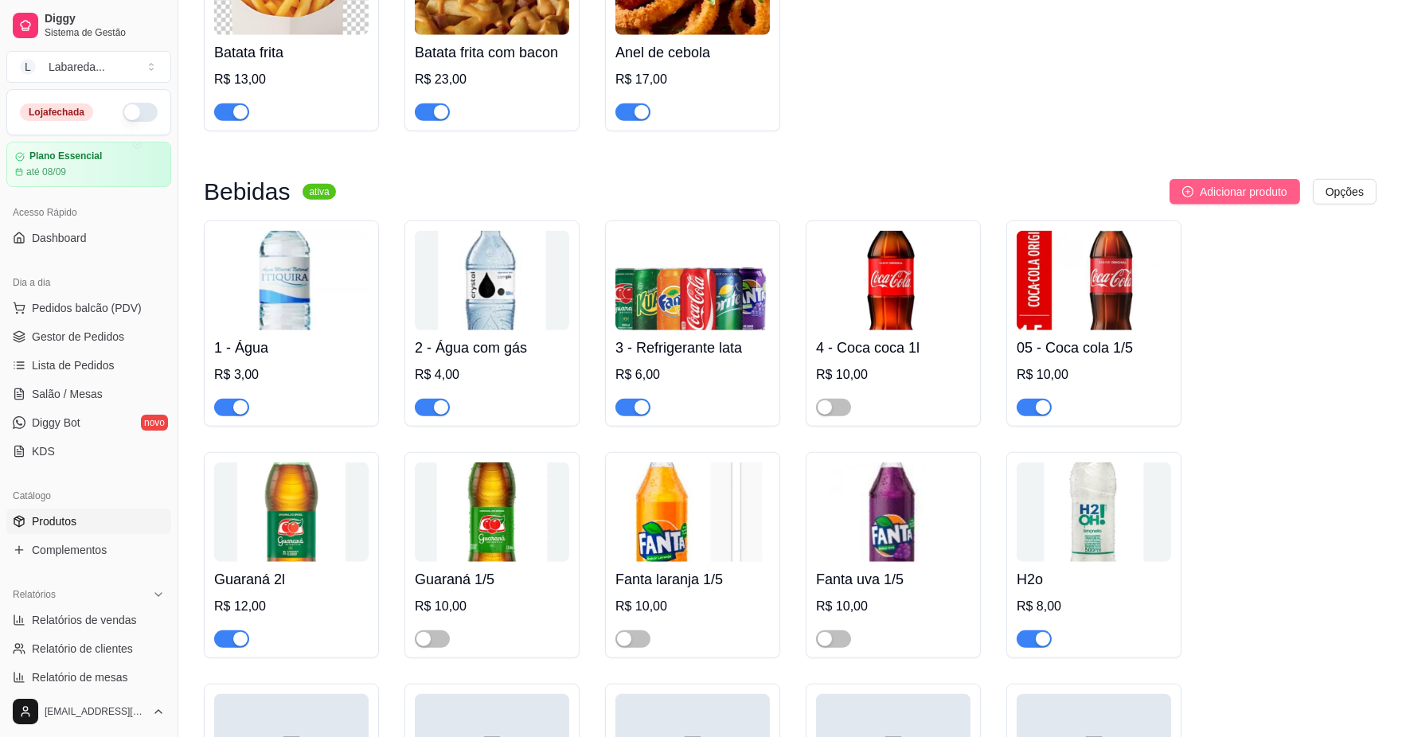
click at [1243, 205] on button "Adicionar produto" at bounding box center [1234, 191] width 131 height 25
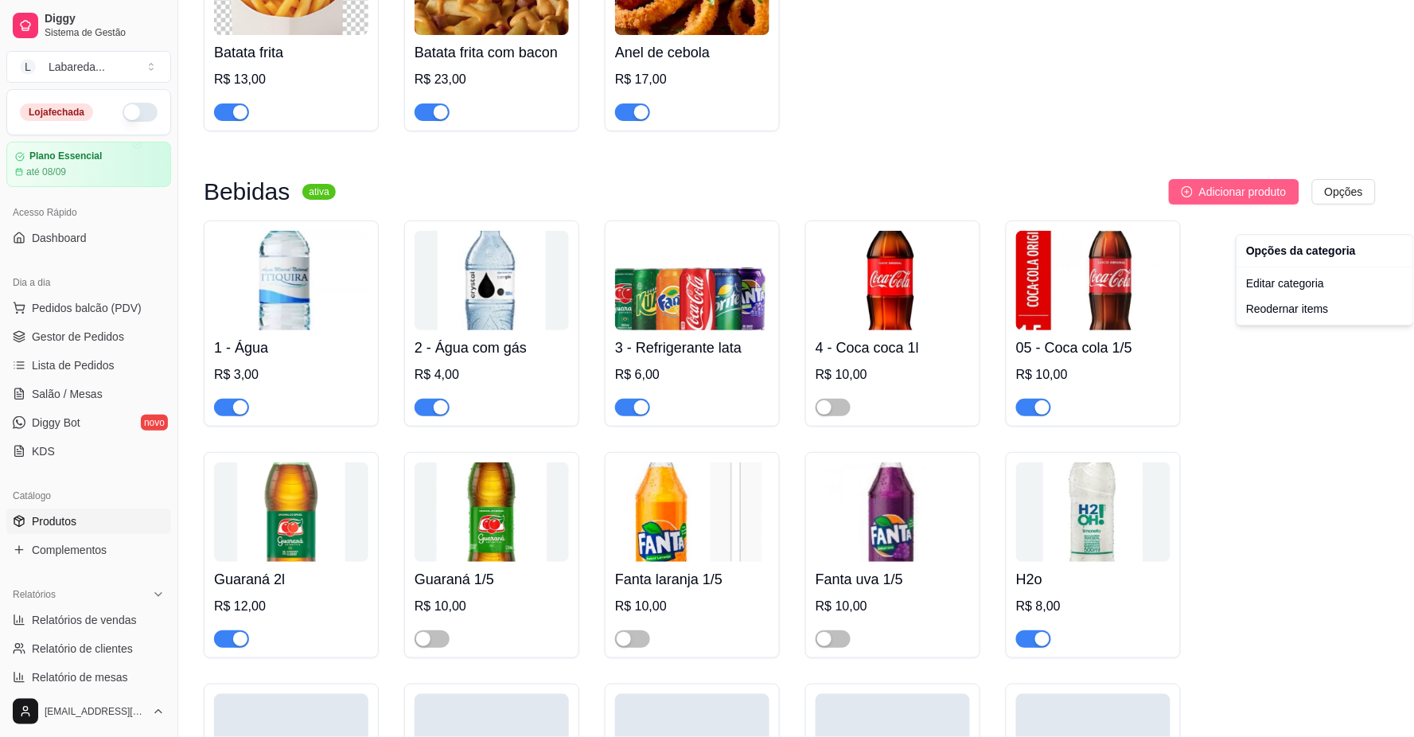
drag, startPoint x: 1280, startPoint y: 423, endPoint x: 1260, endPoint y: 217, distance: 206.3
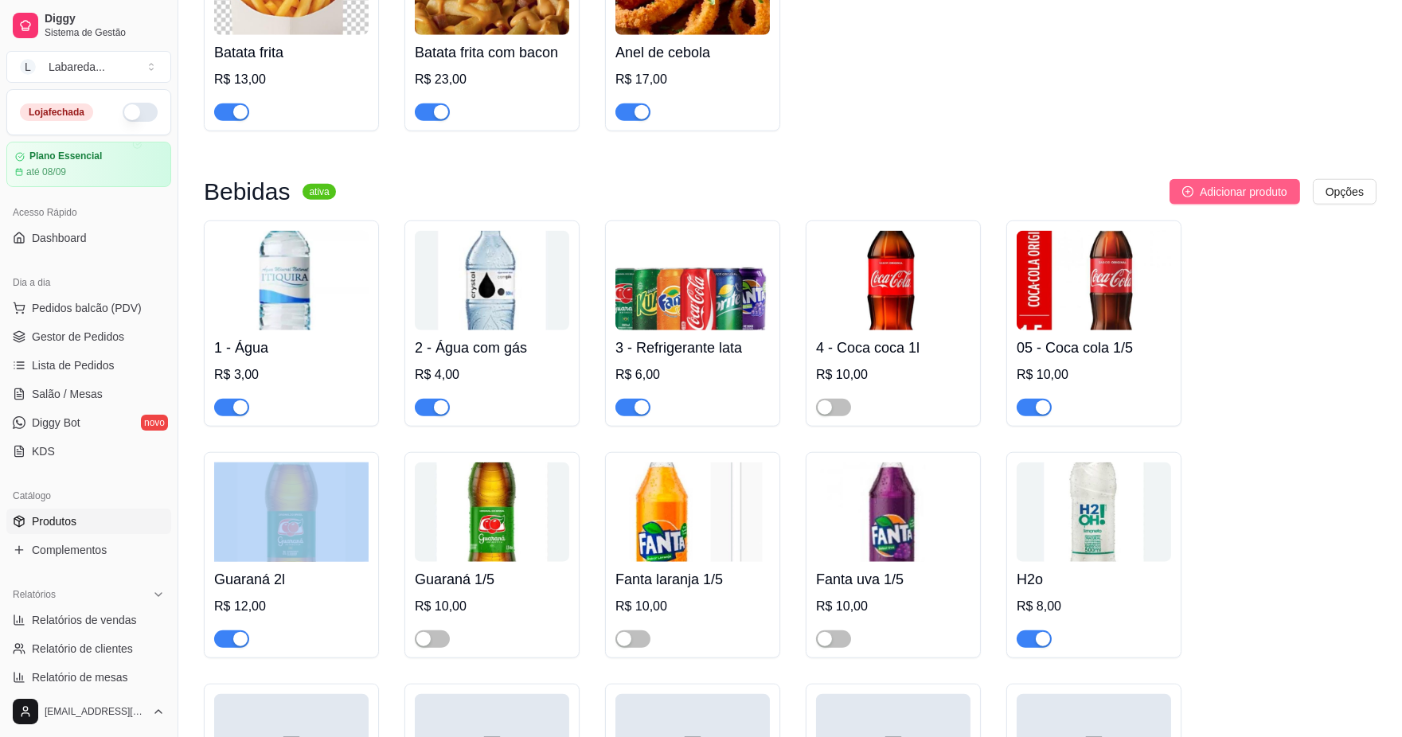
click at [1267, 205] on button "Adicionar produto" at bounding box center [1234, 191] width 131 height 25
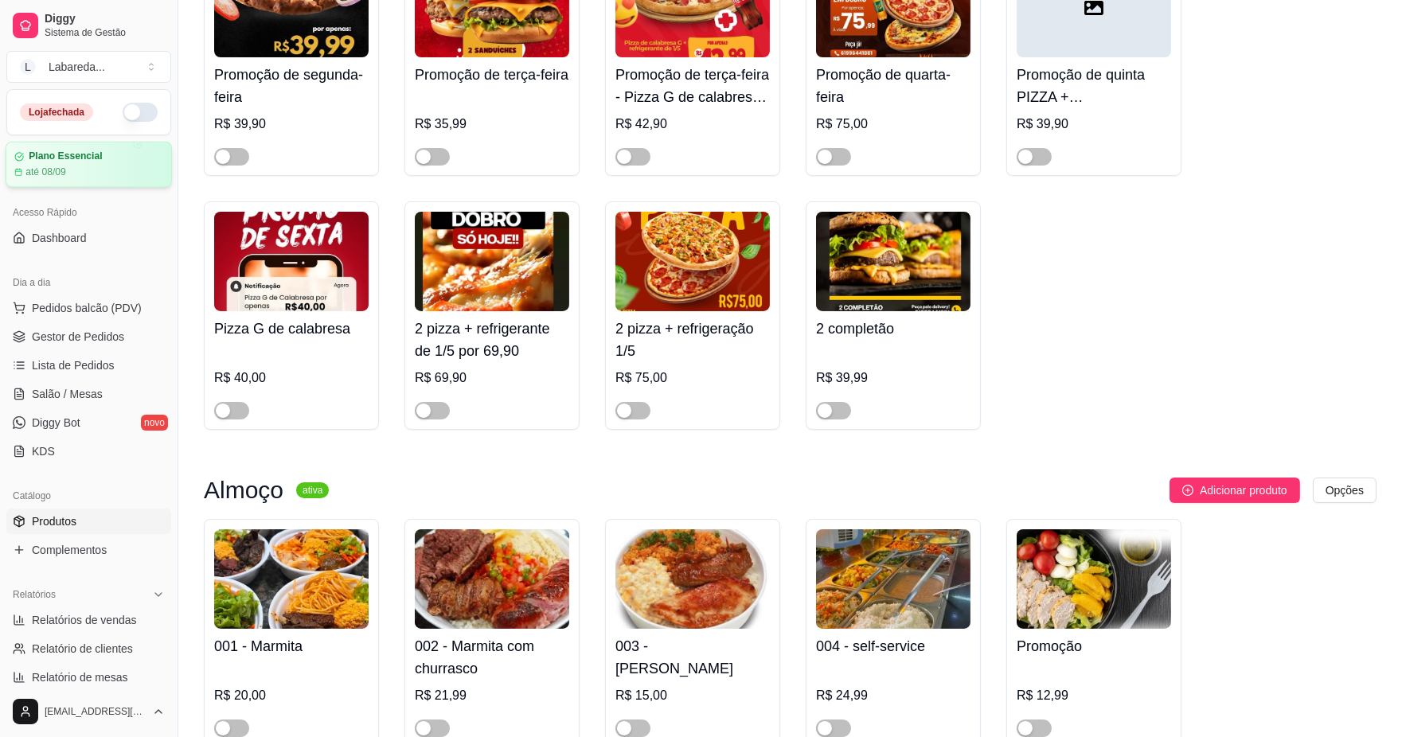
scroll to position [0, 0]
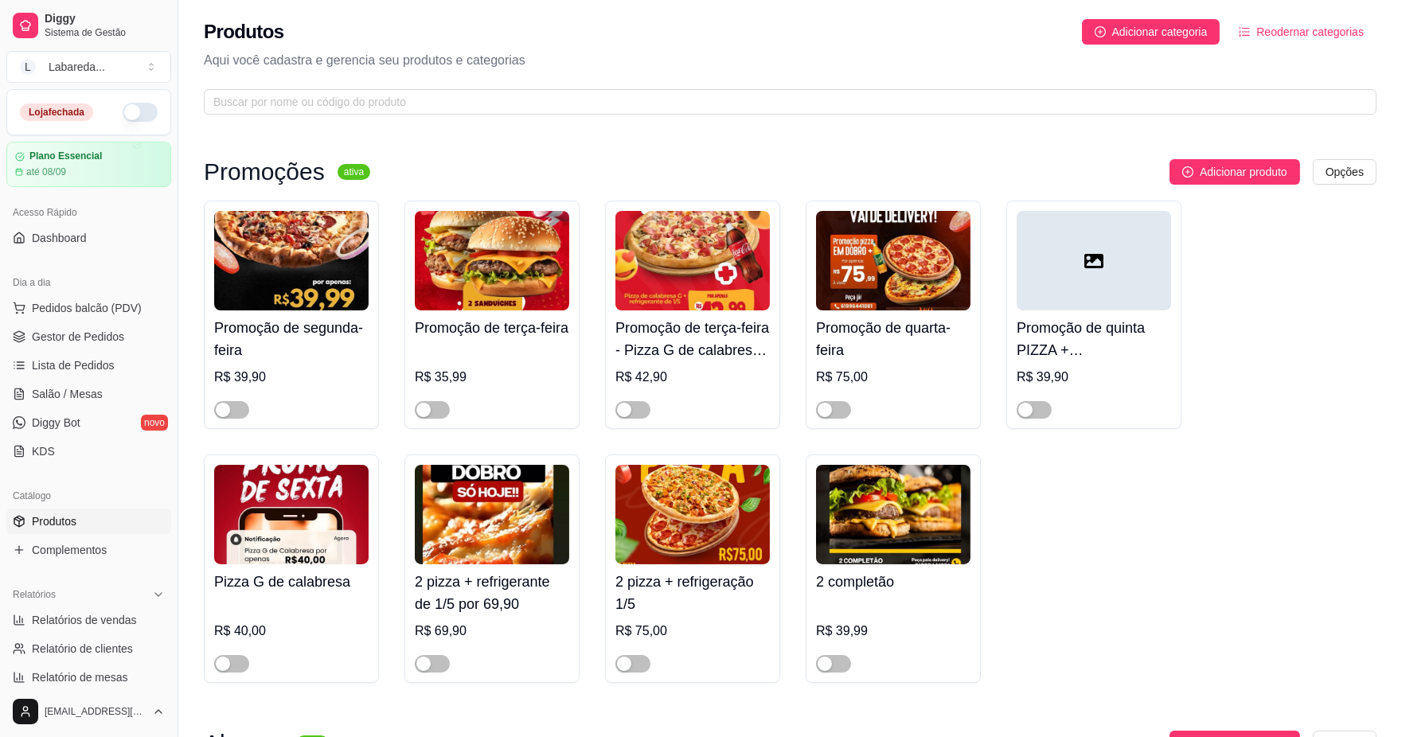
click at [1102, 417] on div at bounding box center [1093, 403] width 154 height 32
click at [1212, 576] on div "Promoção de segunda-feira R$ 39,90 Promoção de terça-feira R$ 35,99 Promoção de…" at bounding box center [790, 442] width 1172 height 482
